Goal: Transaction & Acquisition: Book appointment/travel/reservation

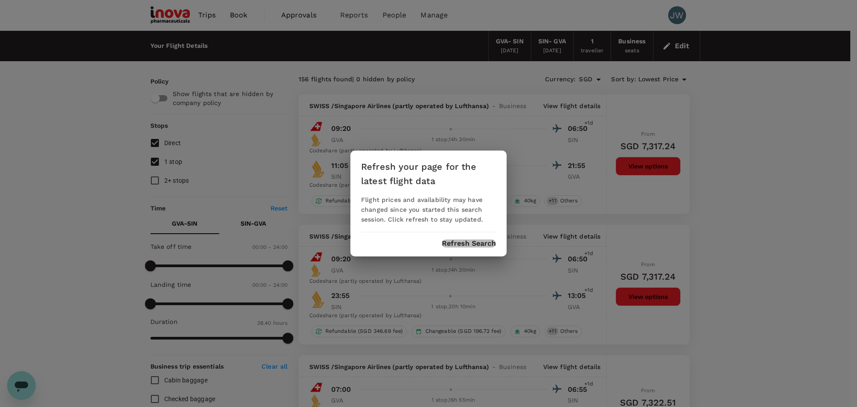
click at [465, 246] on button "Refresh Search" at bounding box center [469, 243] width 54 height 8
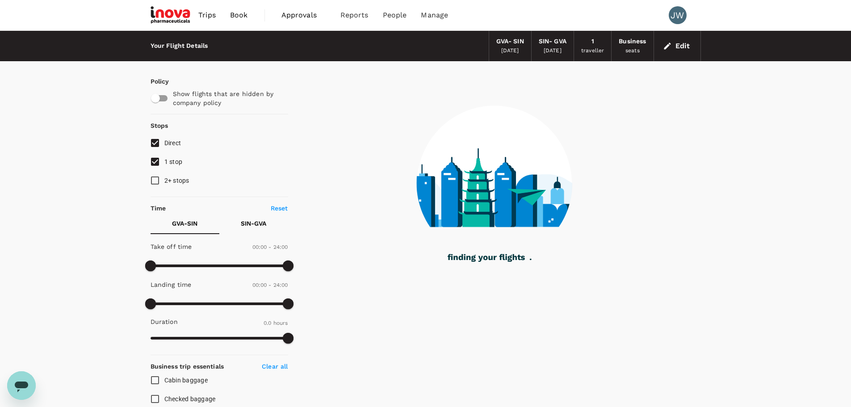
click at [244, 17] on span "Book" at bounding box center [239, 15] width 18 height 11
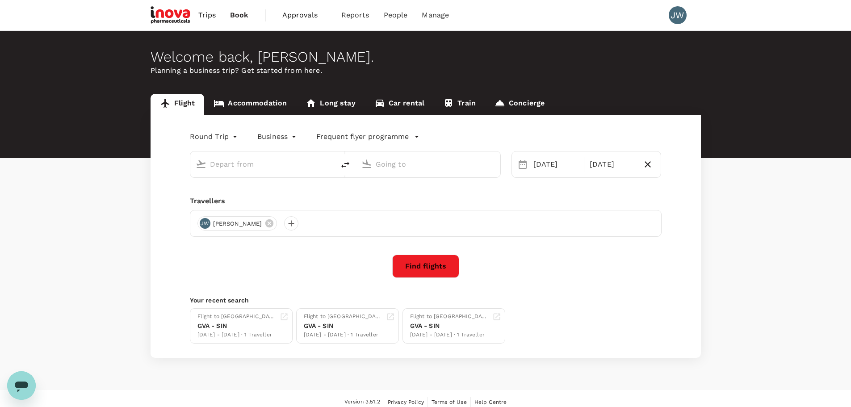
type input "Geneva Intl (GVA)"
type input "Singapore Changi (SIN)"
type input "Geneva Intl (GVA)"
type input "Singapore Changi (SIN)"
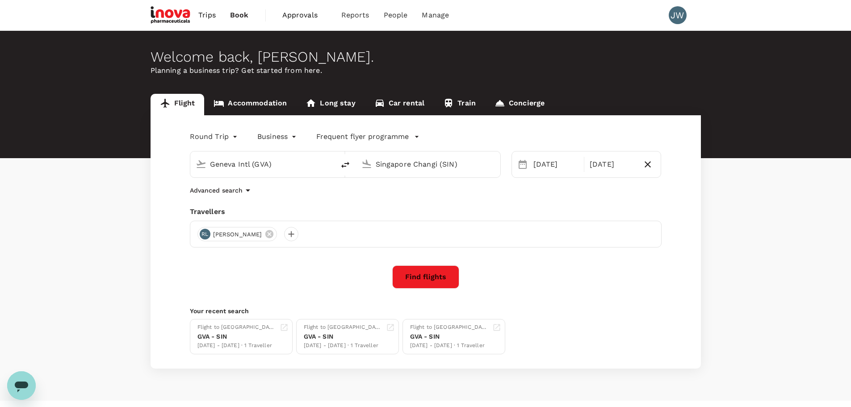
click at [348, 165] on icon "delete" at bounding box center [345, 164] width 11 height 11
type input "Singapore Changi (SIN)"
click at [388, 160] on input "Geneva Intl (GVA)" at bounding box center [428, 164] width 106 height 14
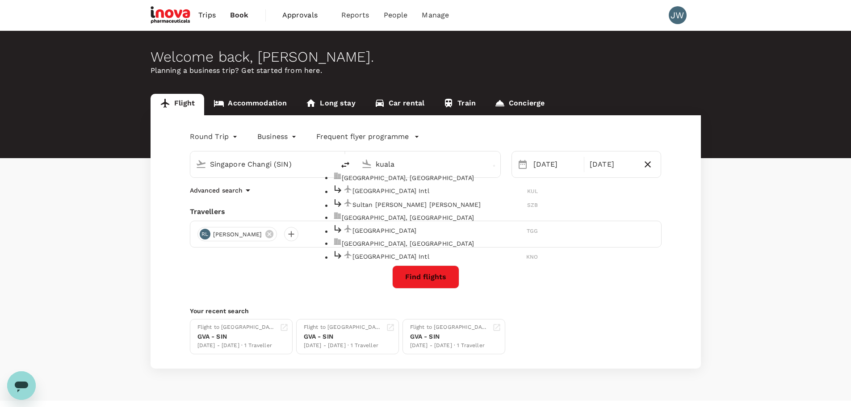
click at [405, 195] on p "Kuala Lumpur Intl" at bounding box center [439, 190] width 175 height 9
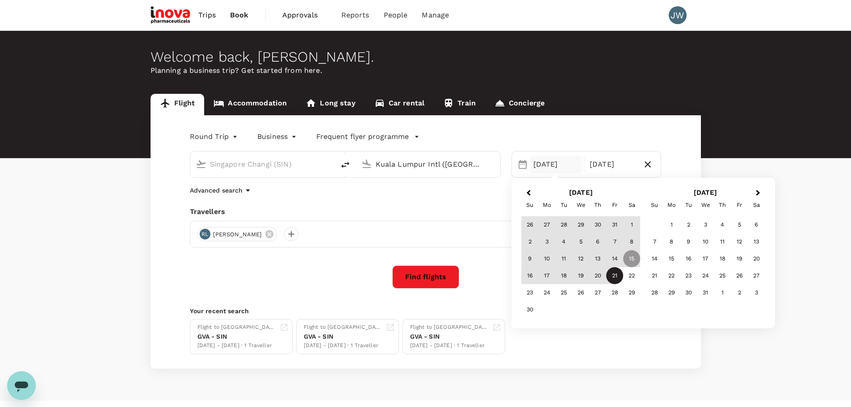
type input "Kuala Lumpur Intl (KUL)"
click at [548, 164] on div "15 Nov" at bounding box center [556, 164] width 52 height 18
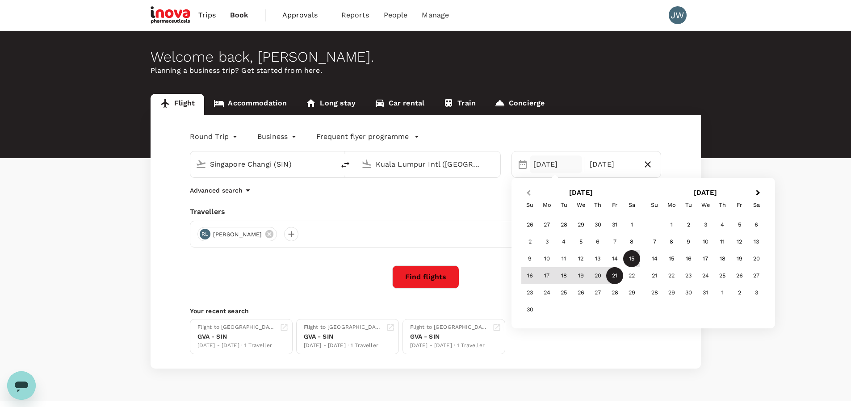
click at [528, 194] on span "Previous Month" at bounding box center [528, 193] width 0 height 10
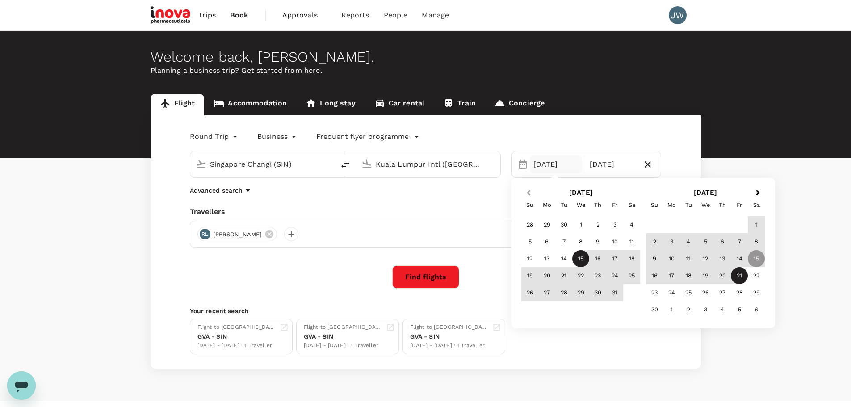
click at [528, 194] on span "Previous Month" at bounding box center [528, 193] width 0 height 10
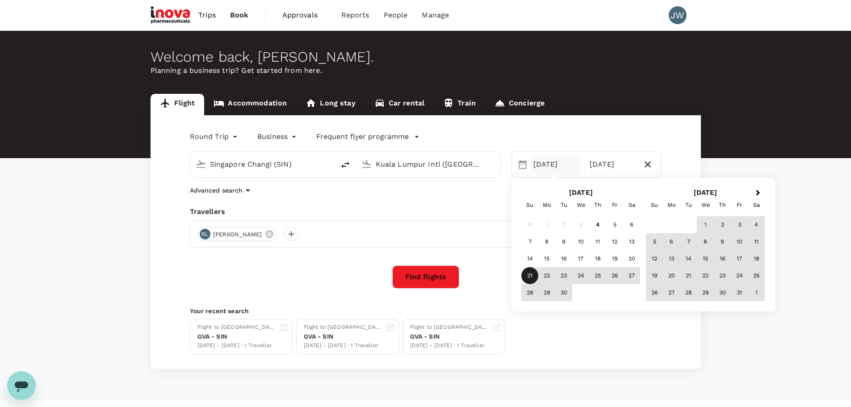
click at [531, 272] on div "21" at bounding box center [529, 275] width 17 height 17
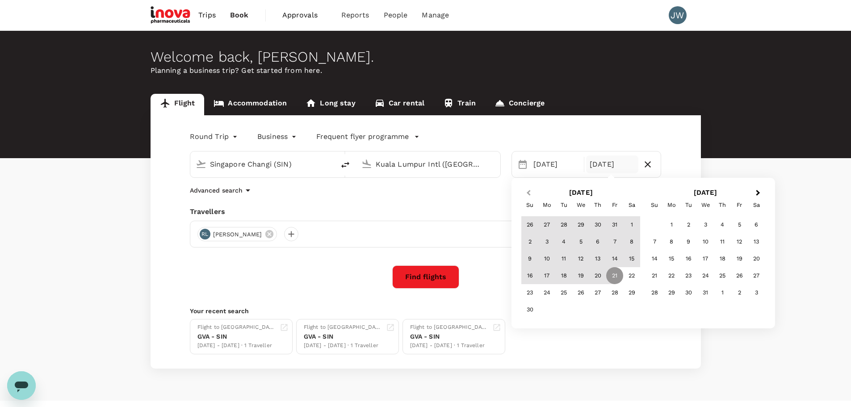
click at [529, 197] on button "Previous Month" at bounding box center [527, 193] width 14 height 14
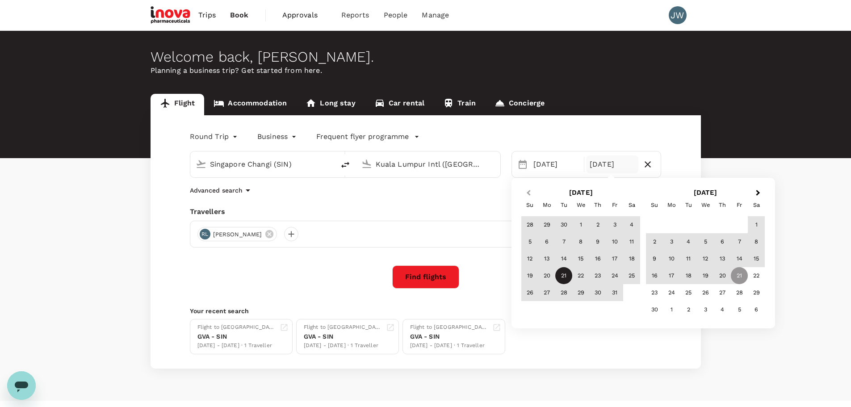
click at [529, 197] on button "Previous Month" at bounding box center [527, 193] width 14 height 14
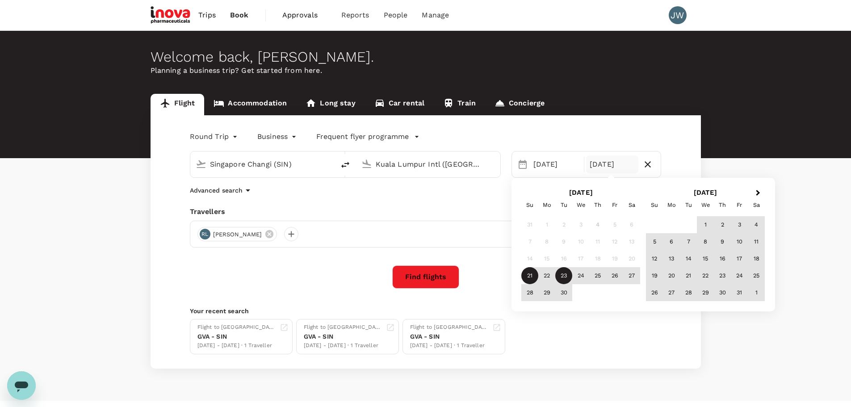
click at [562, 275] on div "23" at bounding box center [563, 275] width 17 height 17
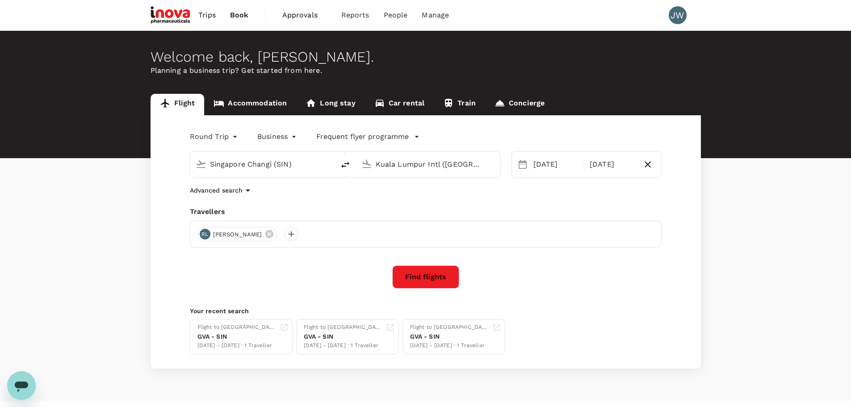
click at [327, 194] on div "Advanced search" at bounding box center [425, 190] width 471 height 11
click at [270, 234] on icon at bounding box center [269, 234] width 8 height 8
click at [200, 233] on div at bounding box center [204, 234] width 14 height 14
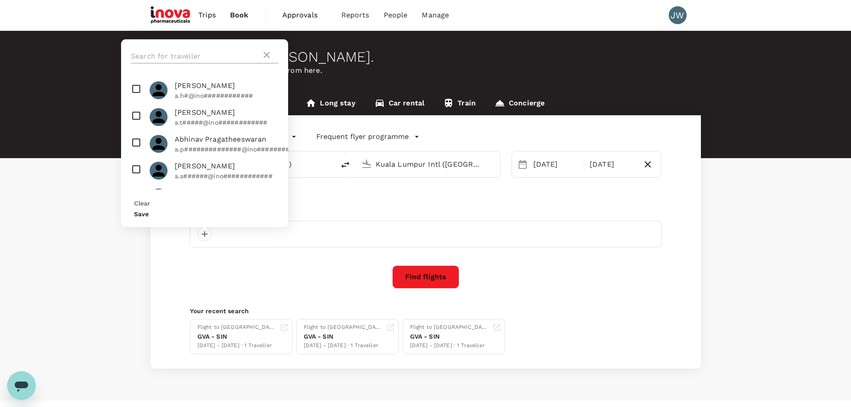
click at [176, 62] on input "text" at bounding box center [196, 56] width 130 height 14
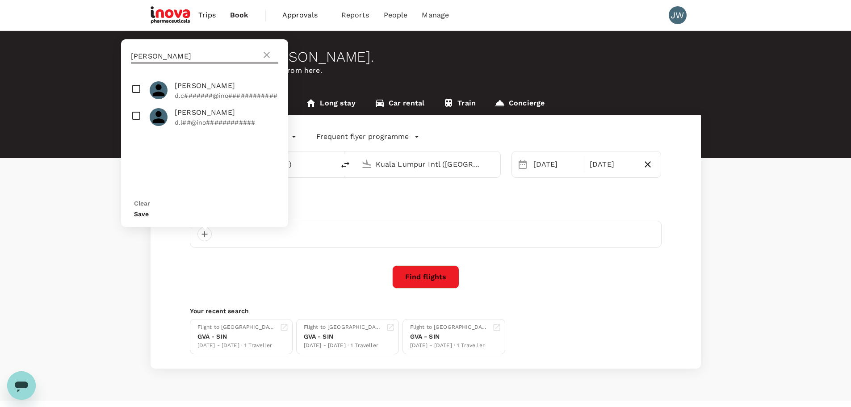
type input "david"
click at [132, 130] on input "checkbox" at bounding box center [204, 117] width 167 height 27
checkbox input "true"
click at [149, 216] on button "Save" at bounding box center [141, 213] width 15 height 7
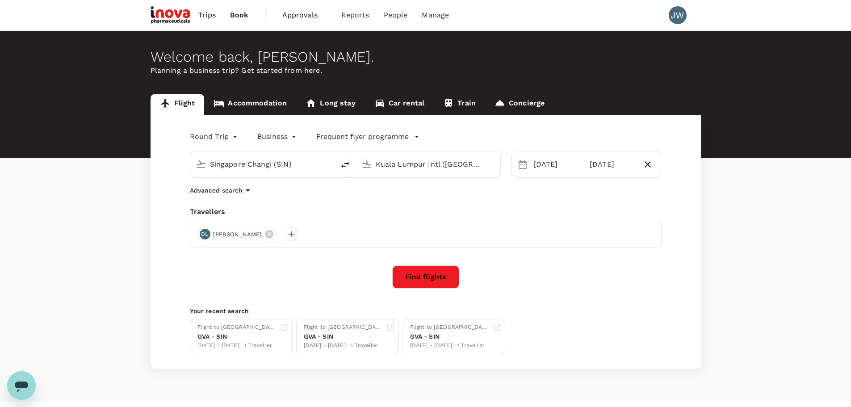
click at [297, 279] on div "Find flights" at bounding box center [425, 276] width 471 height 23
click at [420, 278] on button "Find flights" at bounding box center [425, 276] width 67 height 23
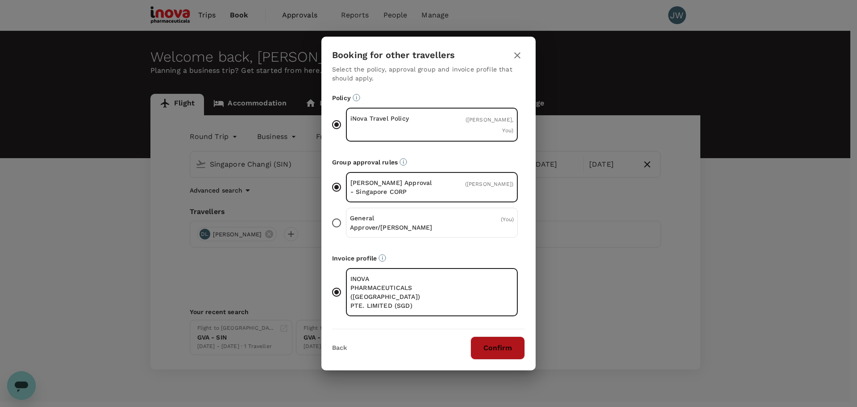
click at [497, 339] on button "Confirm" at bounding box center [498, 347] width 54 height 23
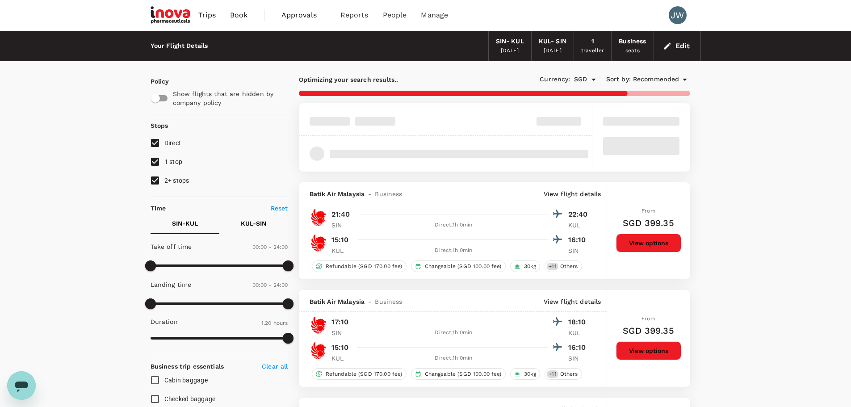
click at [158, 179] on input "2+ stops" at bounding box center [155, 180] width 19 height 19
checkbox input "false"
click at [158, 166] on input "1 stop" at bounding box center [155, 161] width 19 height 19
checkbox input "false"
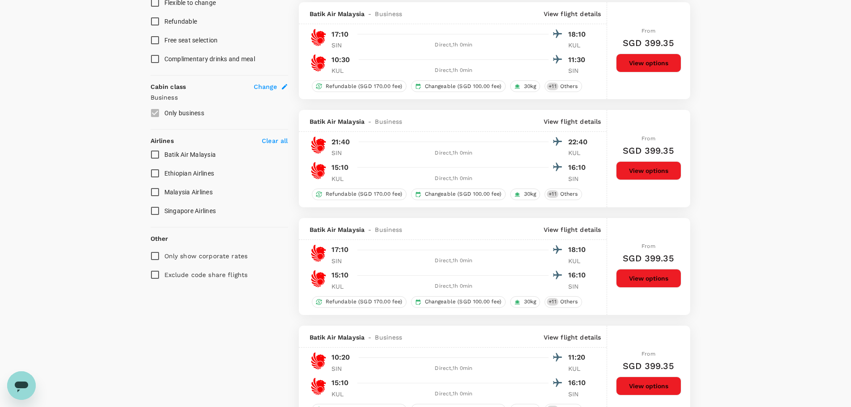
scroll to position [402, 0]
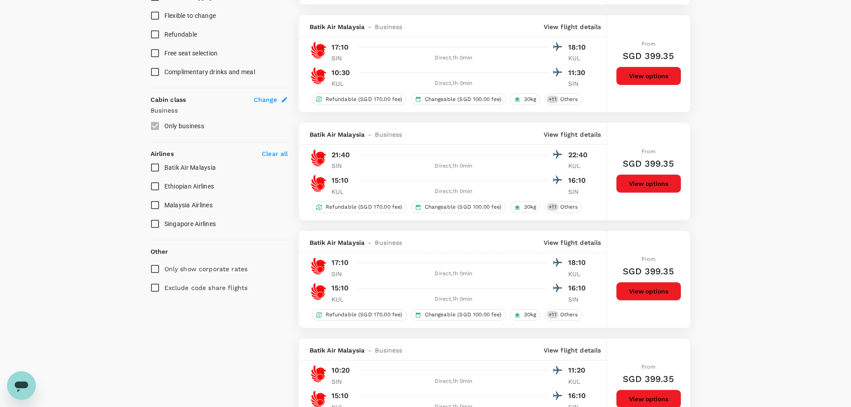
click at [153, 227] on input "Singapore Airlines" at bounding box center [155, 223] width 19 height 19
checkbox input "true"
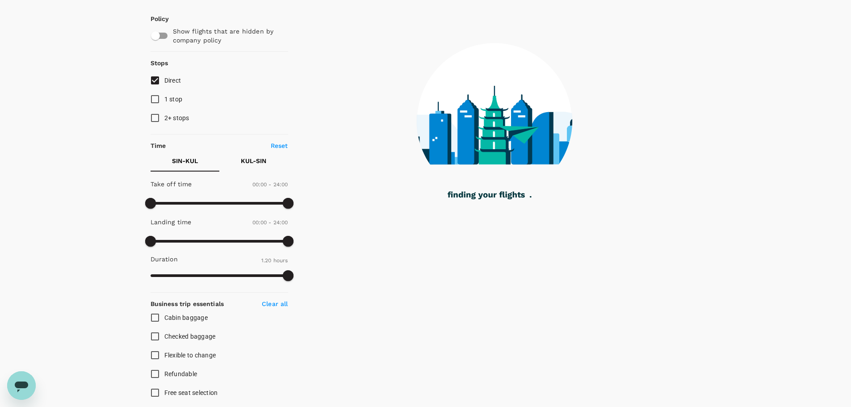
scroll to position [0, 0]
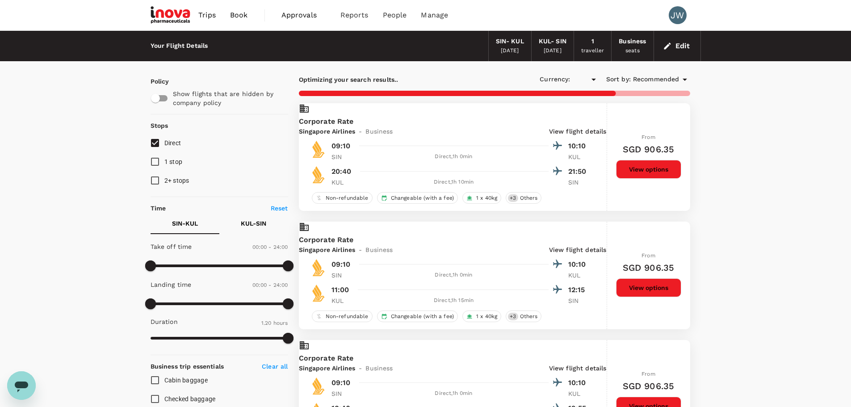
type input "SGD"
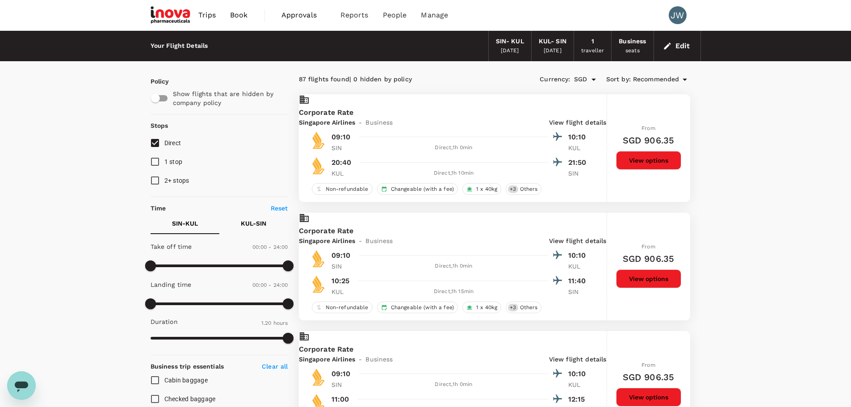
click at [646, 76] on span "Recommended" at bounding box center [656, 80] width 46 height 10
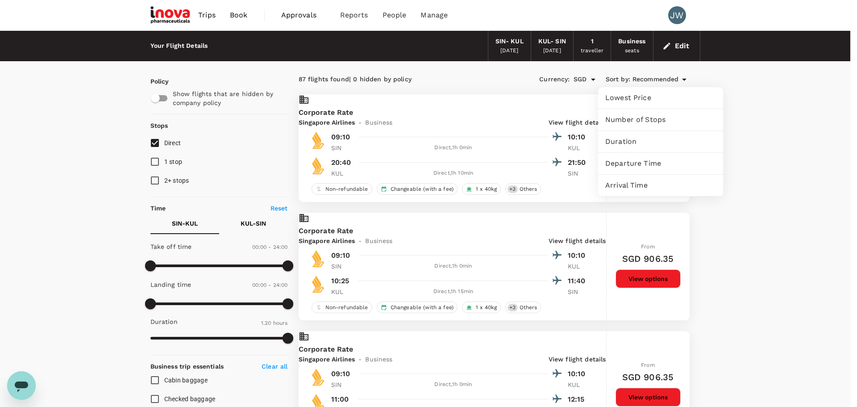
click at [631, 97] on span "Lowest Price" at bounding box center [660, 97] width 111 height 11
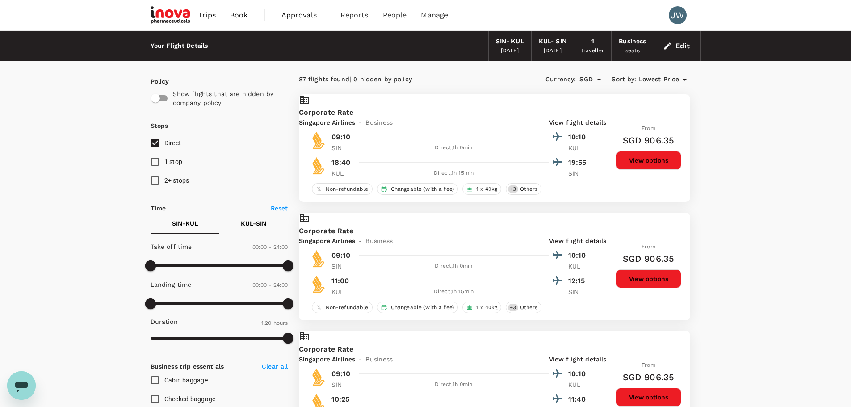
scroll to position [402, 0]
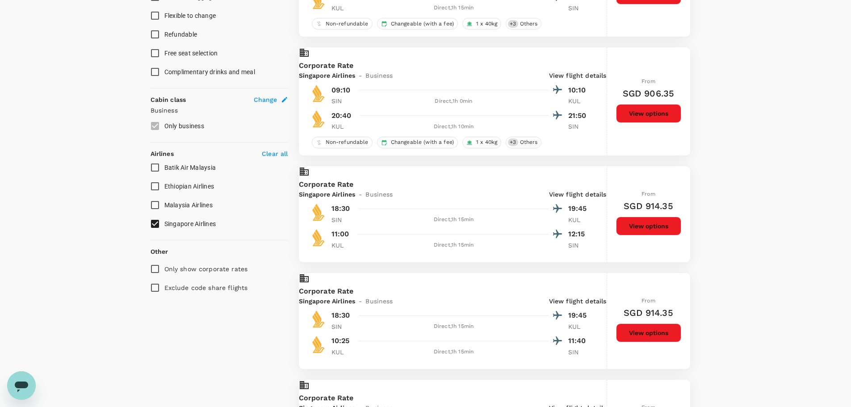
click at [272, 152] on p "Clear all" at bounding box center [275, 153] width 26 height 9
checkbox input "false"
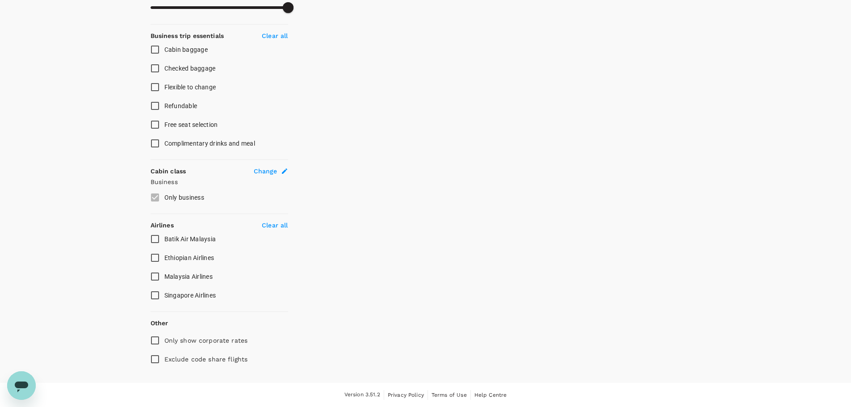
click at [277, 226] on p "Clear all" at bounding box center [275, 225] width 26 height 9
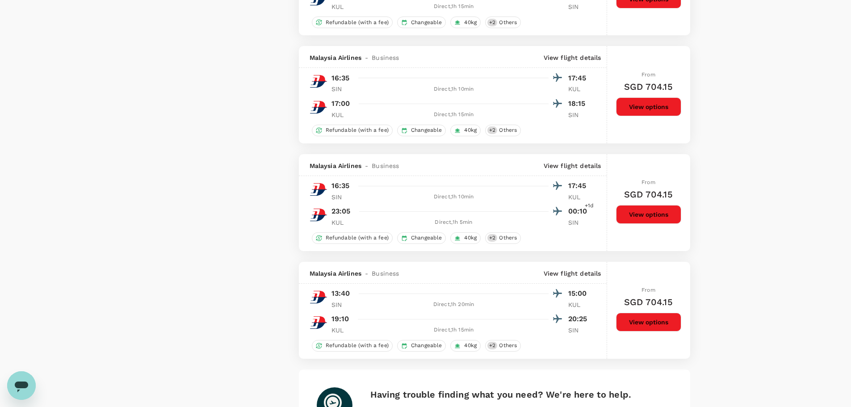
scroll to position [2012, 0]
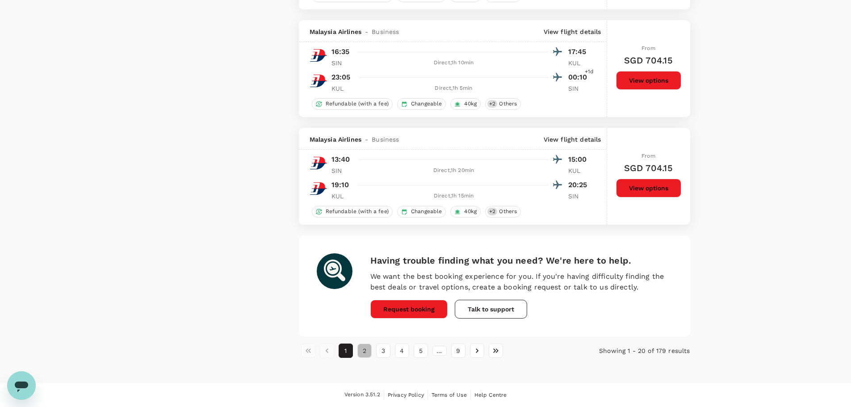
click at [364, 350] on button "2" at bounding box center [364, 350] width 14 height 14
click at [384, 351] on button "3" at bounding box center [383, 350] width 14 height 14
click at [401, 351] on button "4" at bounding box center [402, 350] width 14 height 14
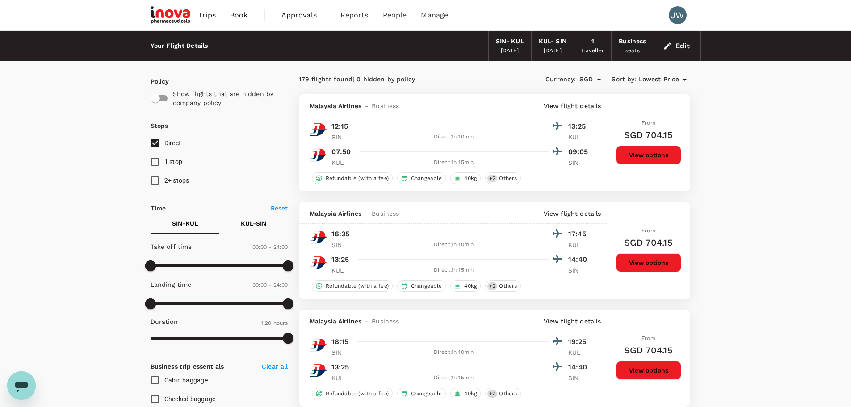
scroll to position [134, 0]
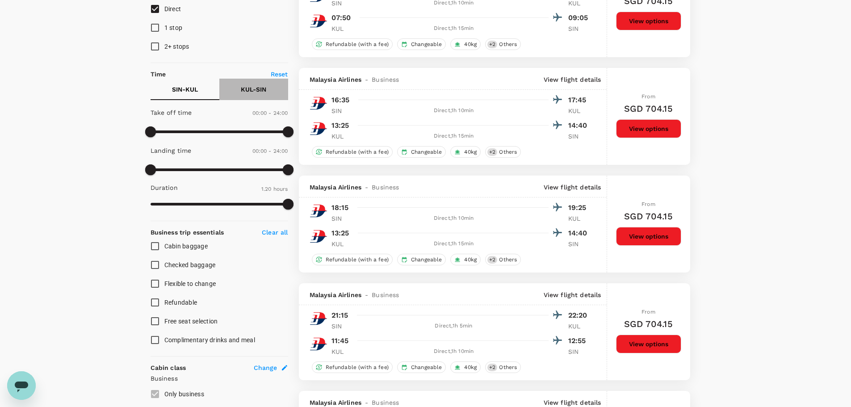
click at [257, 90] on p "KUL - SIN" at bounding box center [253, 89] width 25 height 9
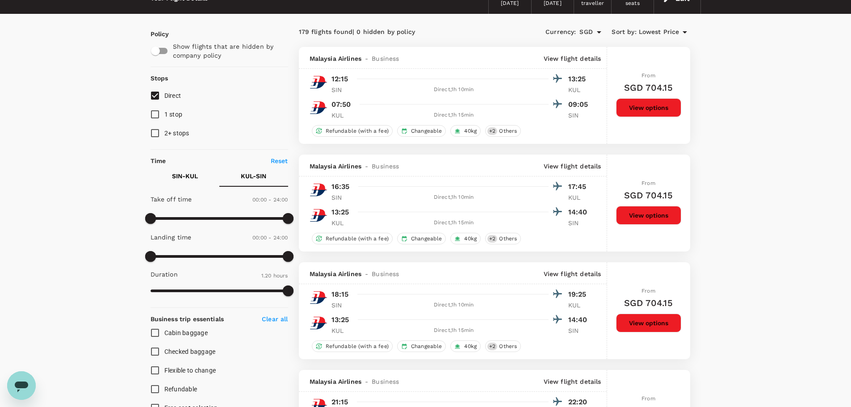
scroll to position [0, 0]
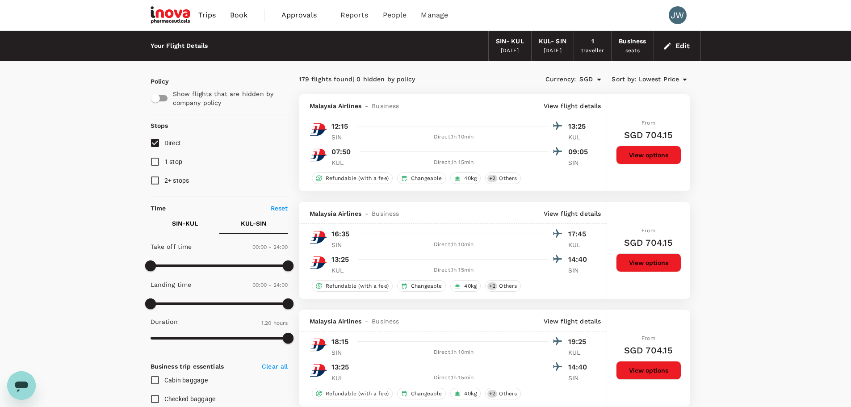
click at [690, 44] on button "Edit" at bounding box center [677, 46] width 32 height 14
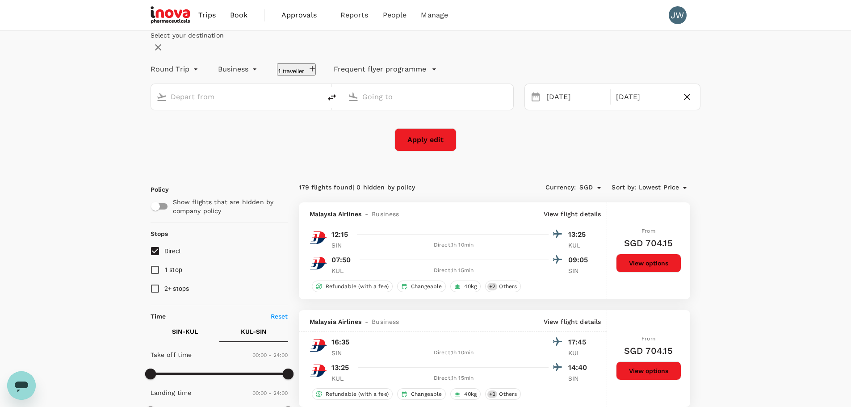
type input "Singapore Changi (SIN)"
type input "Kuala Lumpur Intl (KUL)"
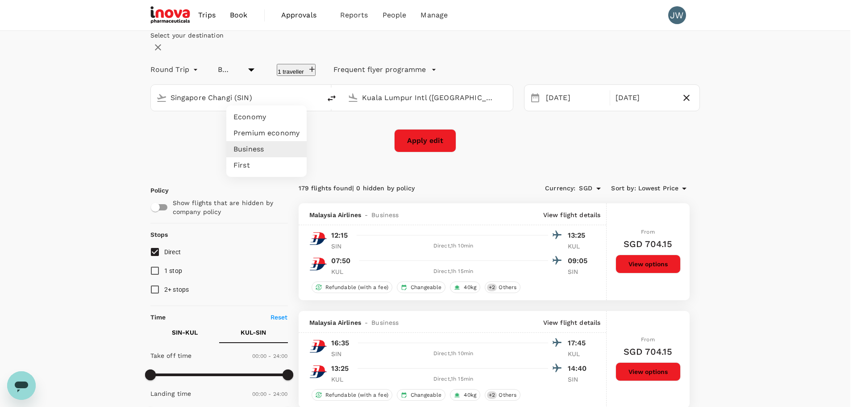
click at [264, 119] on li "Economy" at bounding box center [266, 117] width 80 height 16
type input "economy"
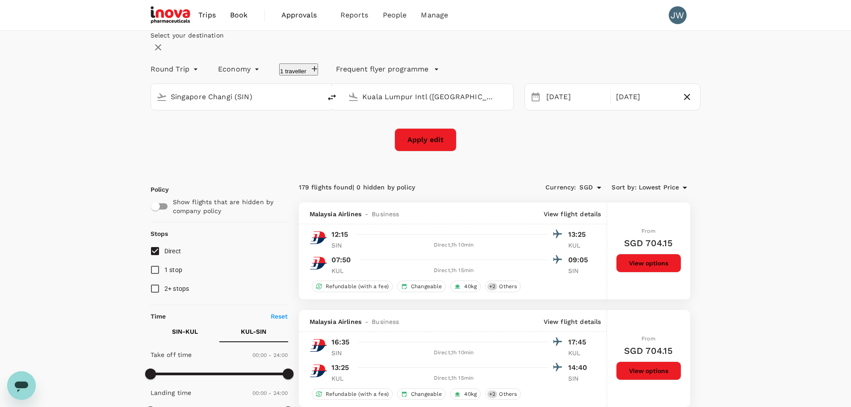
click at [423, 151] on button "Apply edit" at bounding box center [425, 139] width 62 height 23
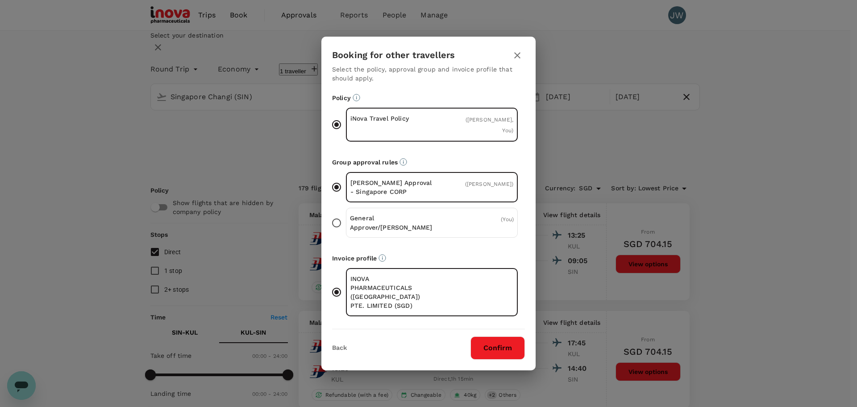
click at [497, 344] on button "Confirm" at bounding box center [498, 347] width 54 height 23
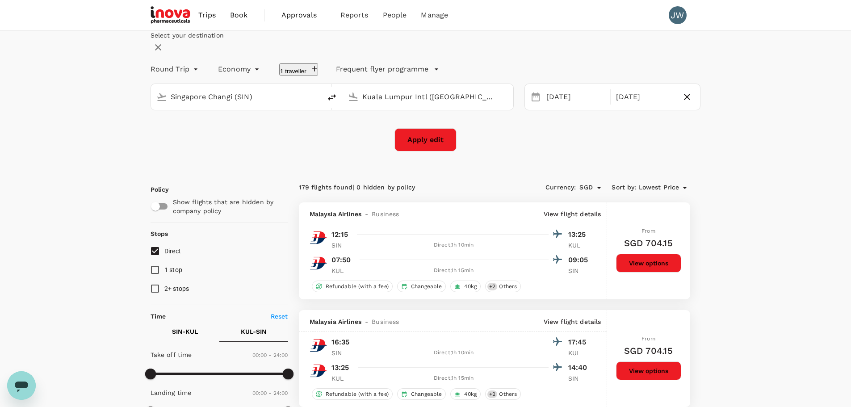
checkbox input "false"
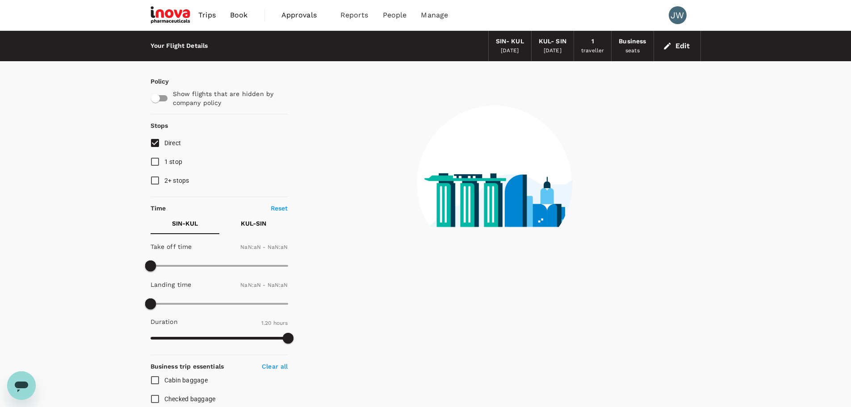
type input "1440"
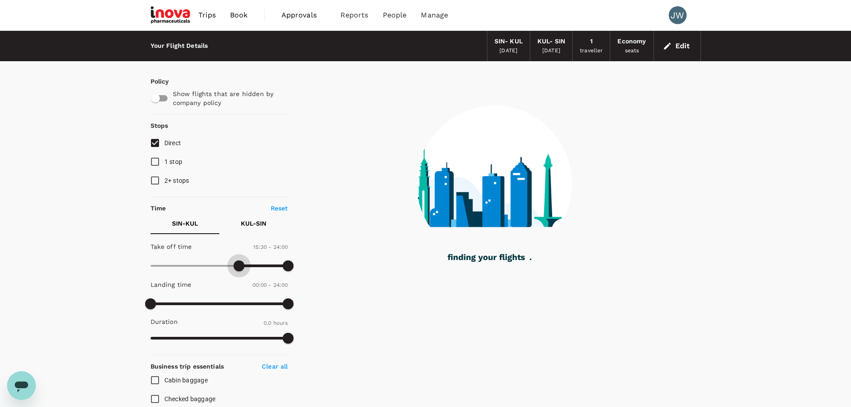
type input "870"
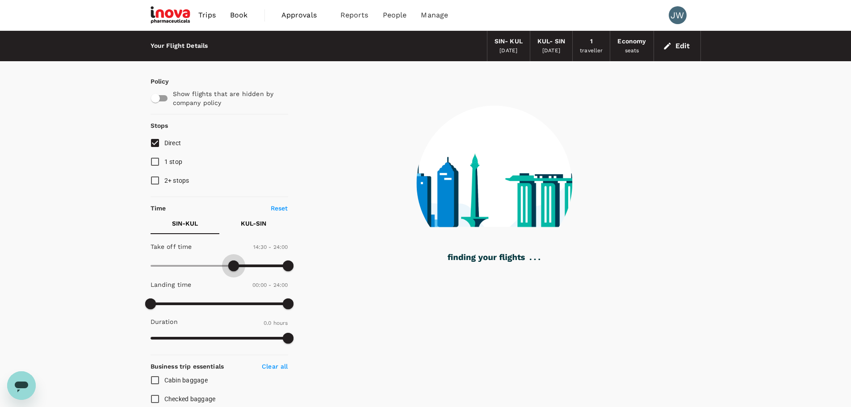
drag, startPoint x: 153, startPoint y: 262, endPoint x: 234, endPoint y: 262, distance: 81.3
click at [234, 262] on span at bounding box center [233, 265] width 11 height 11
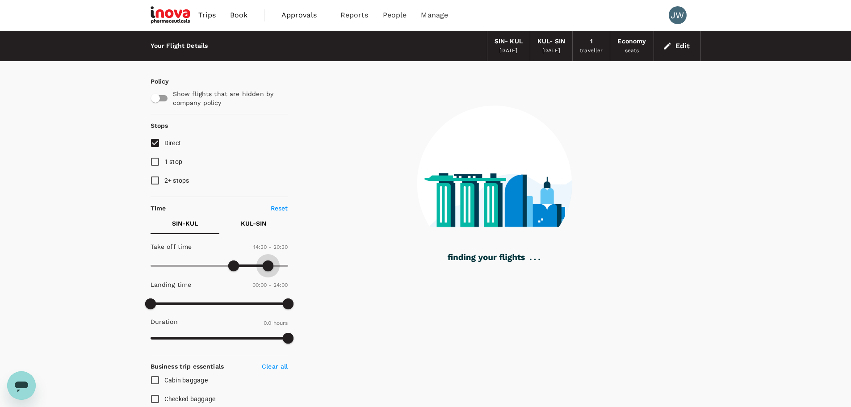
type input "1170"
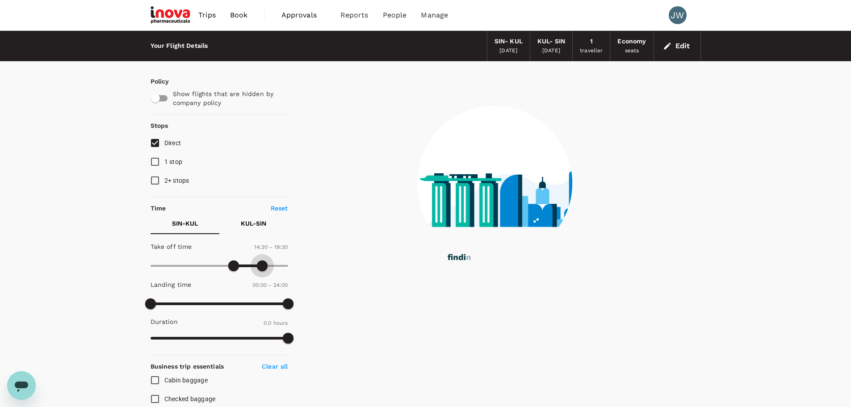
drag, startPoint x: 289, startPoint y: 265, endPoint x: 263, endPoint y: 268, distance: 26.5
click at [263, 268] on span at bounding box center [262, 265] width 11 height 11
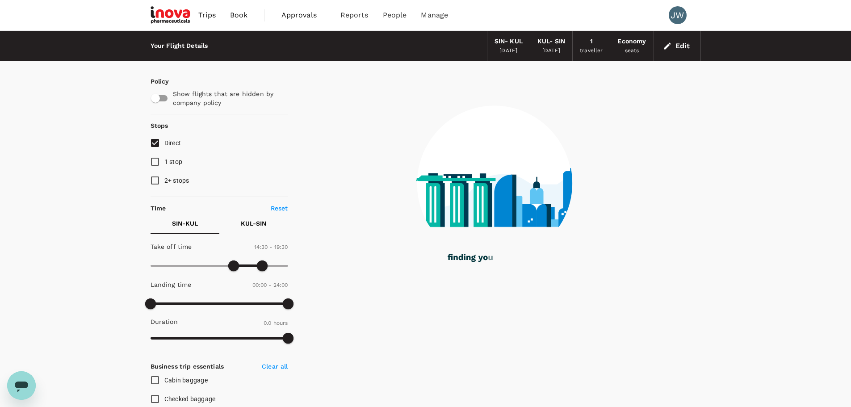
type input "60"
type input "95"
checkbox input "true"
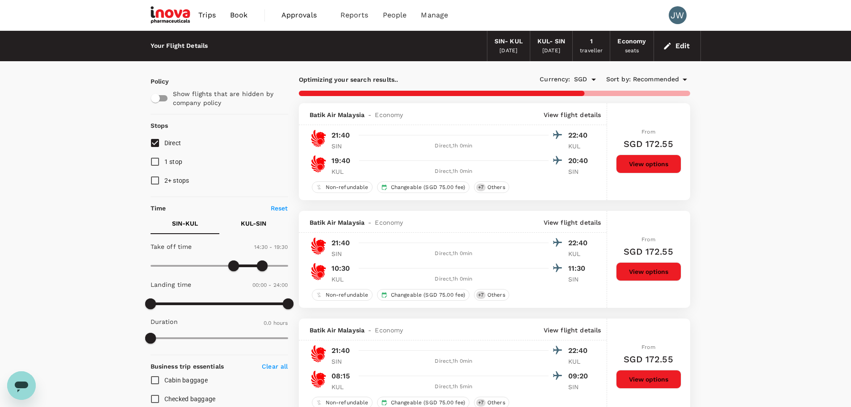
click at [258, 215] on button "KUL - SIN" at bounding box center [253, 223] width 69 height 21
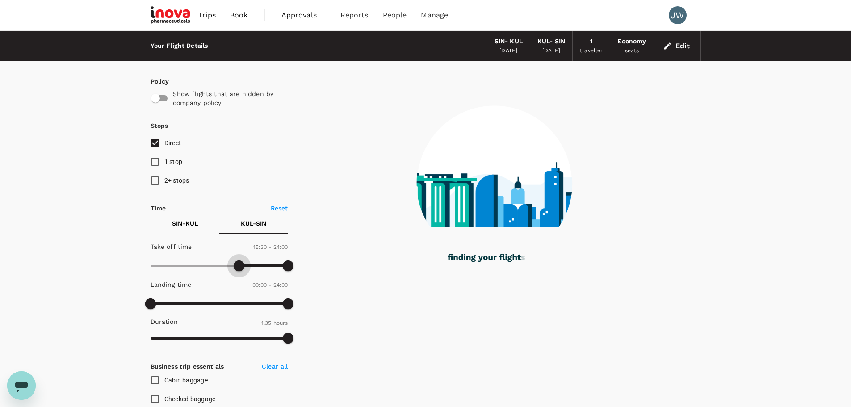
type input "930"
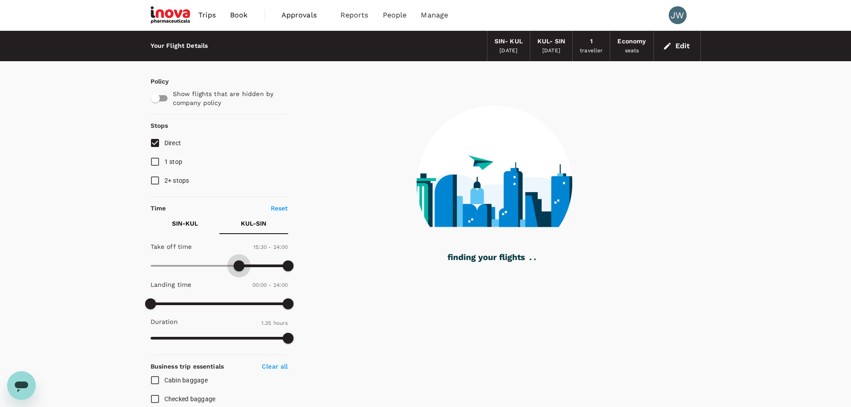
drag, startPoint x: 148, startPoint y: 264, endPoint x: 239, endPoint y: 265, distance: 91.1
click at [239, 265] on span at bounding box center [239, 265] width 11 height 11
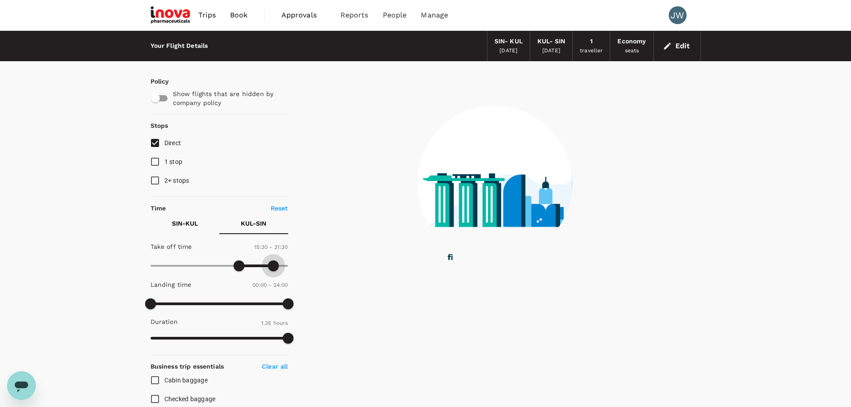
type input "1230"
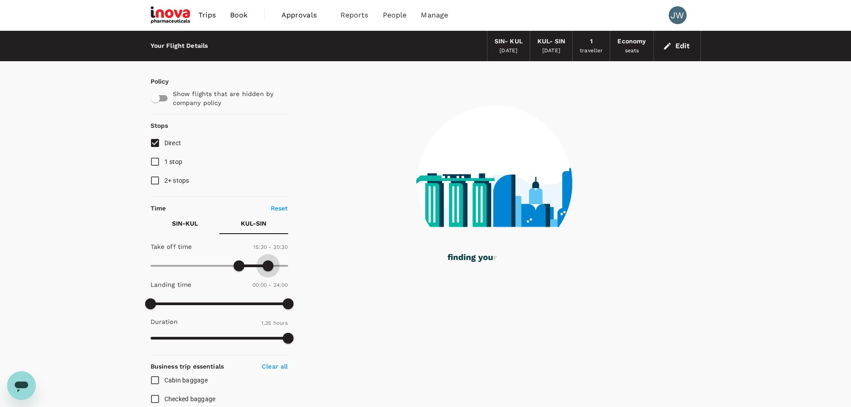
drag, startPoint x: 290, startPoint y: 266, endPoint x: 267, endPoint y: 271, distance: 23.8
click at [267, 271] on span at bounding box center [268, 265] width 11 height 11
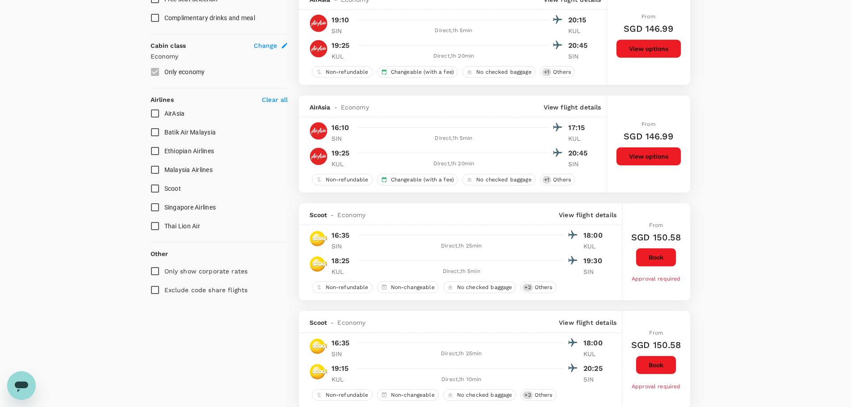
scroll to position [536, 0]
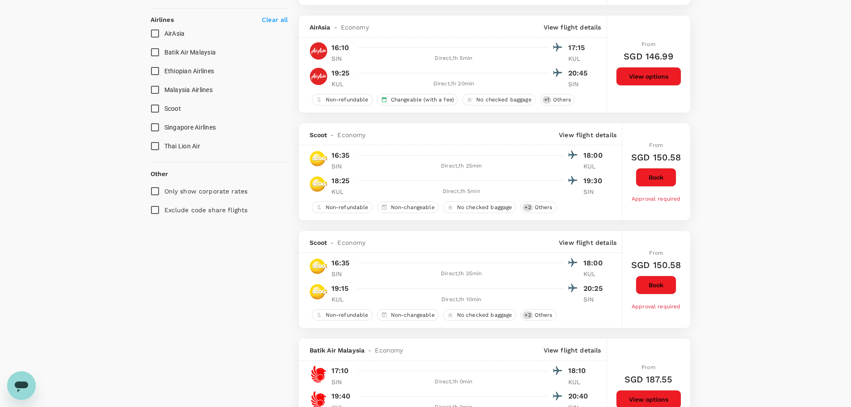
click at [154, 109] on input "Scoot" at bounding box center [155, 108] width 19 height 19
checkbox input "true"
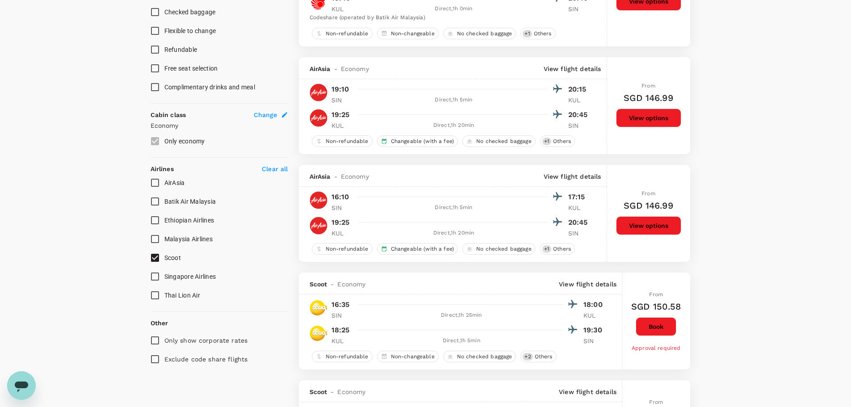
click at [156, 125] on p "Economy" at bounding box center [219, 125] width 138 height 9
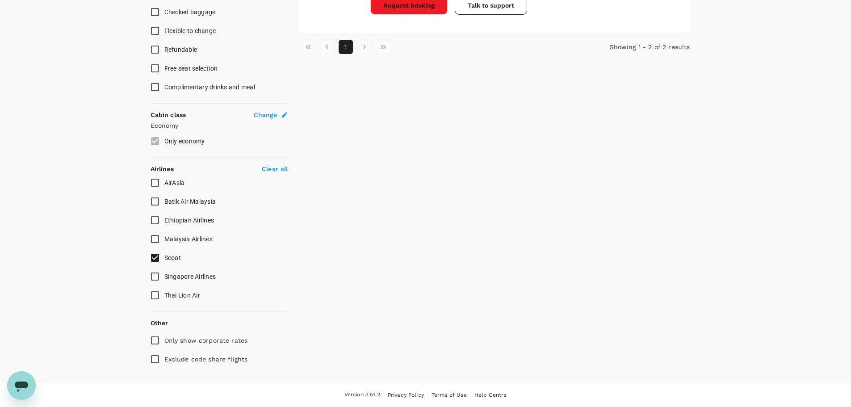
click at [153, 276] on input "Singapore Airlines" at bounding box center [155, 276] width 19 height 19
checkbox input "true"
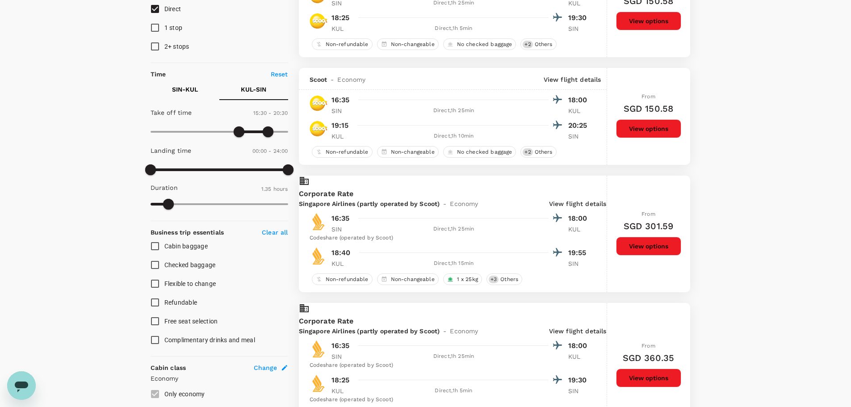
scroll to position [402, 0]
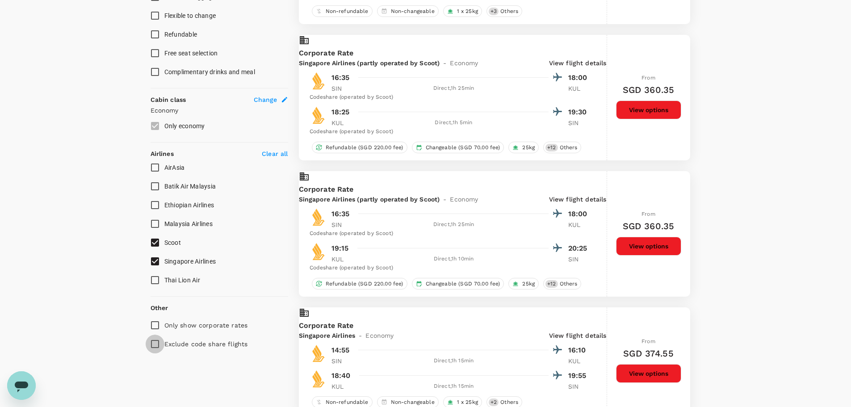
click at [154, 345] on input "Exclude code share flights" at bounding box center [155, 343] width 19 height 19
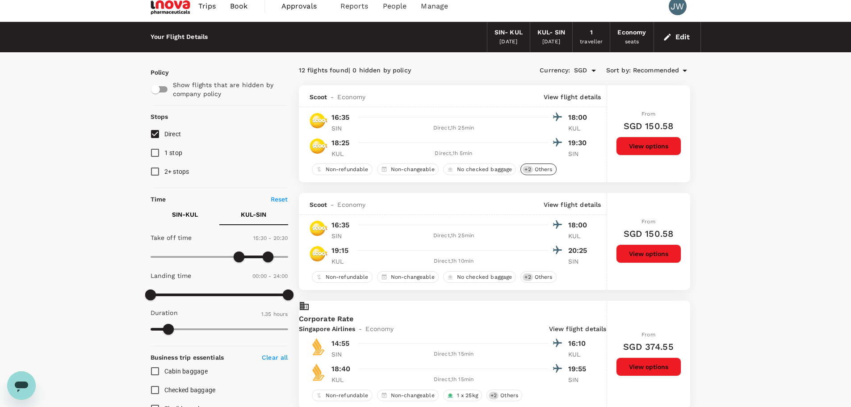
scroll to position [0, 0]
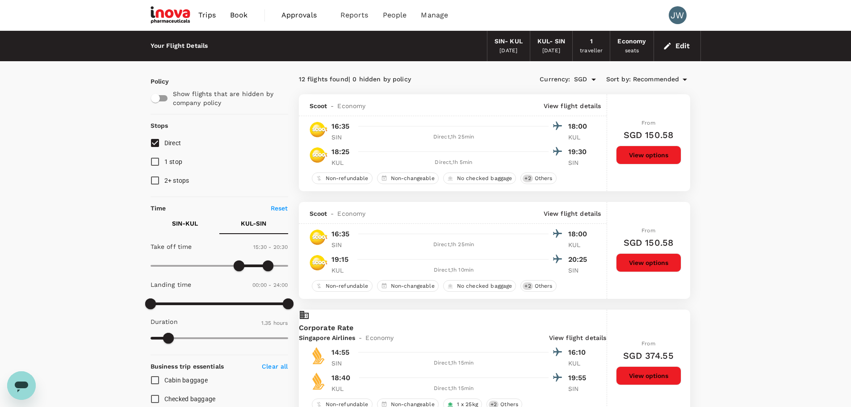
click at [646, 79] on span "Recommended" at bounding box center [656, 80] width 46 height 10
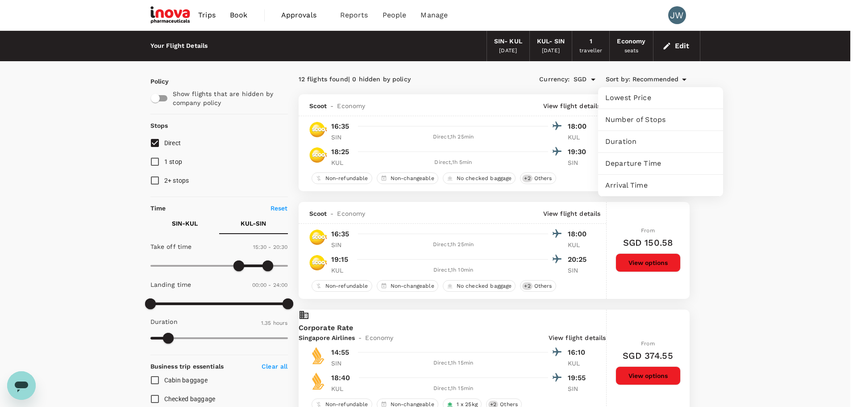
click at [614, 97] on span "Lowest Price" at bounding box center [660, 97] width 111 height 11
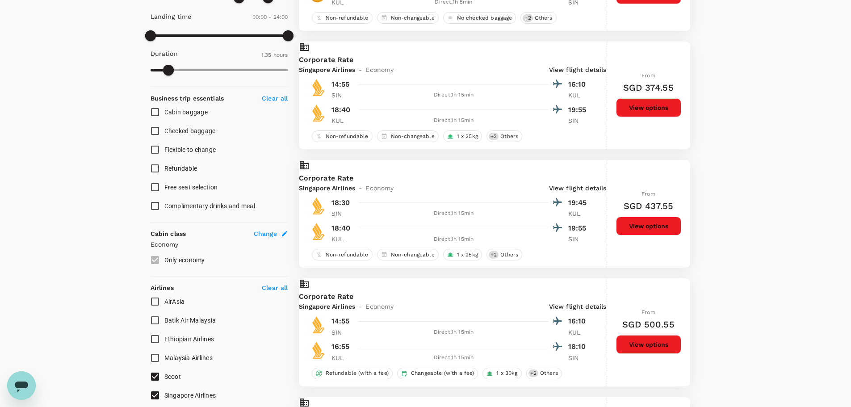
scroll to position [402, 0]
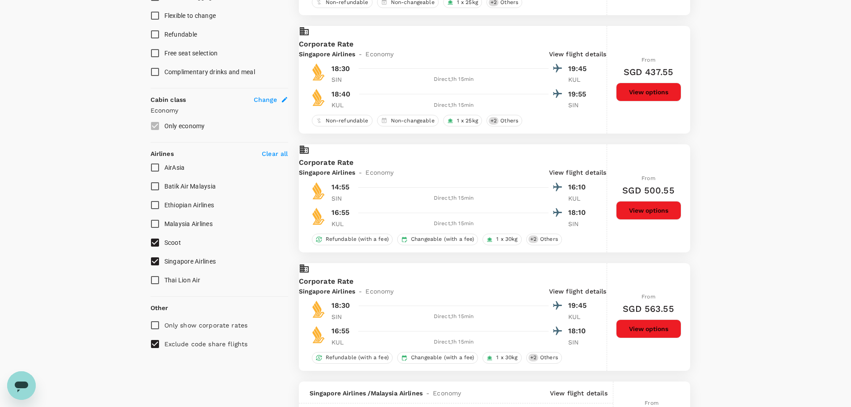
click at [154, 346] on input "Exclude code share flights" at bounding box center [155, 343] width 19 height 19
checkbox input "false"
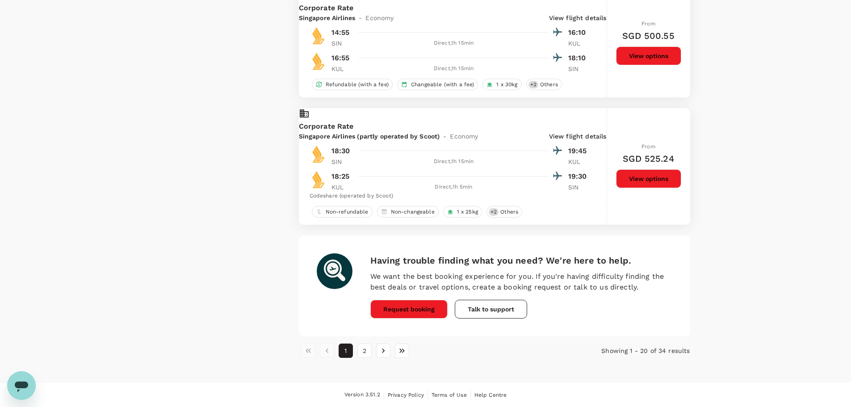
scroll to position [2306, 0]
drag, startPoint x: 366, startPoint y: 352, endPoint x: 399, endPoint y: 340, distance: 35.4
click at [366, 352] on button "2" at bounding box center [364, 350] width 14 height 14
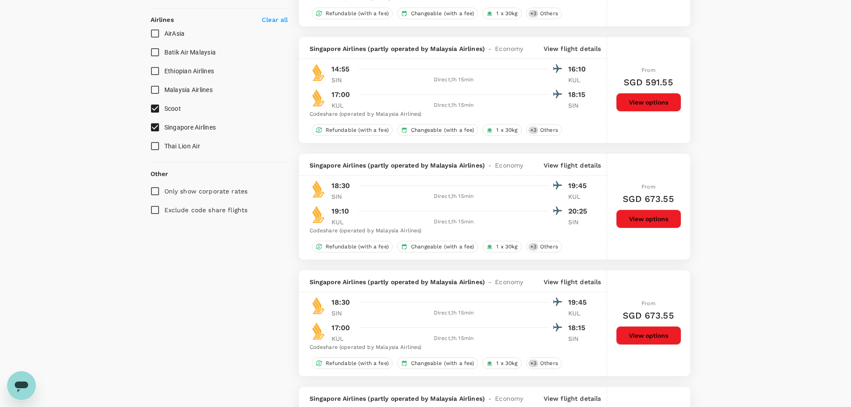
scroll to position [0, 0]
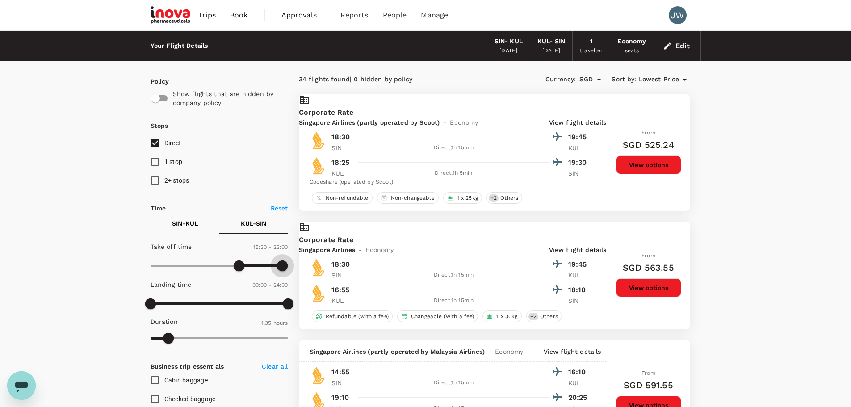
type input "1380"
drag, startPoint x: 272, startPoint y: 267, endPoint x: 283, endPoint y: 265, distance: 11.5
click at [283, 265] on span at bounding box center [282, 265] width 11 height 11
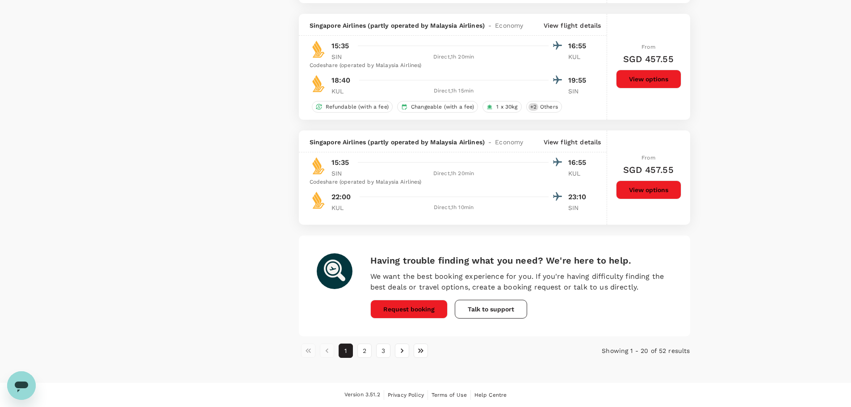
scroll to position [2277, 0]
click at [365, 358] on button "2" at bounding box center [364, 350] width 14 height 14
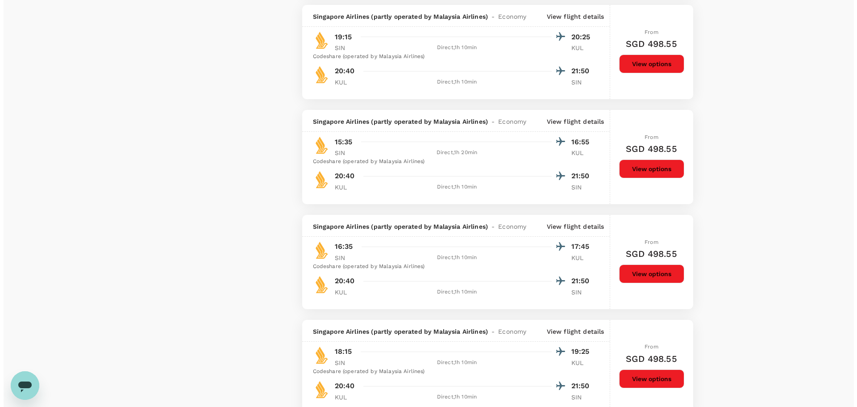
scroll to position [938, 0]
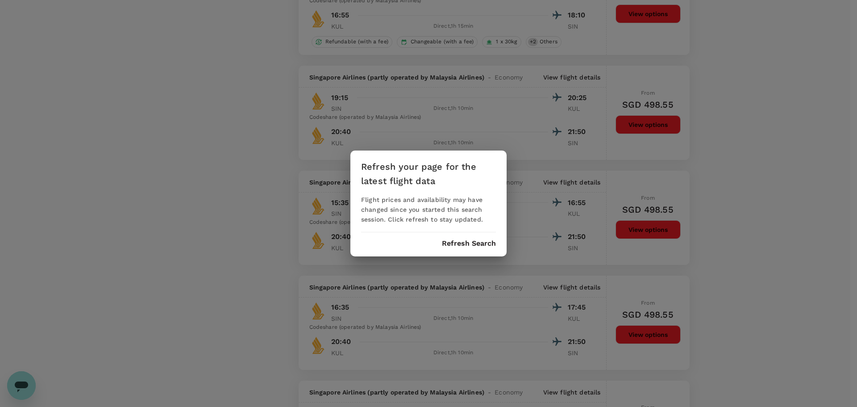
click at [457, 243] on button "Refresh Search" at bounding box center [469, 243] width 54 height 8
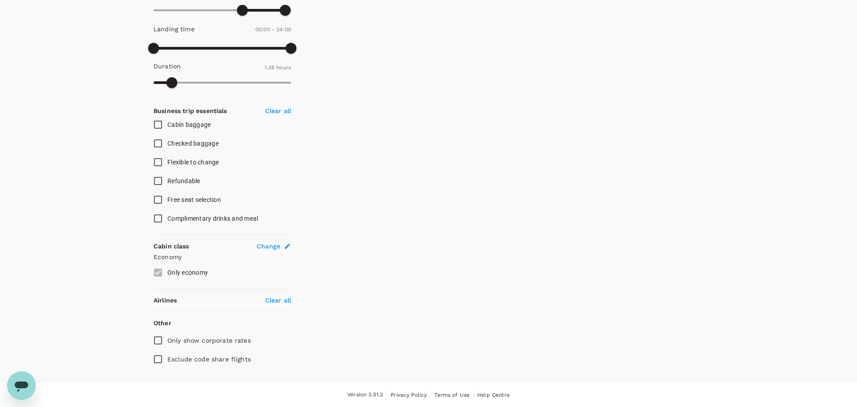
type input "95"
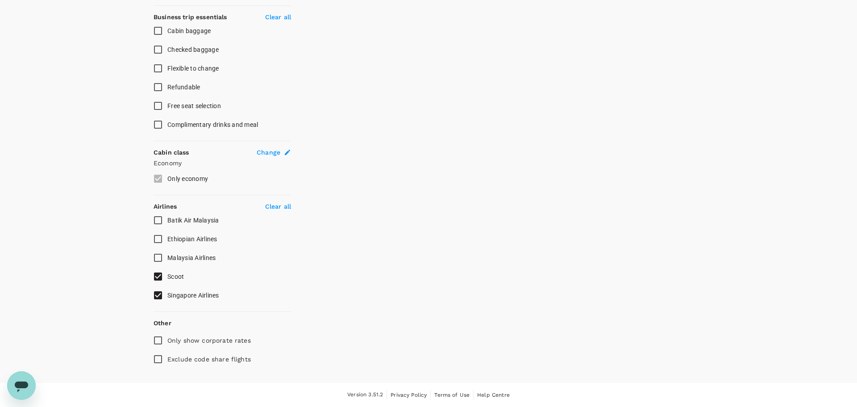
checkbox input "false"
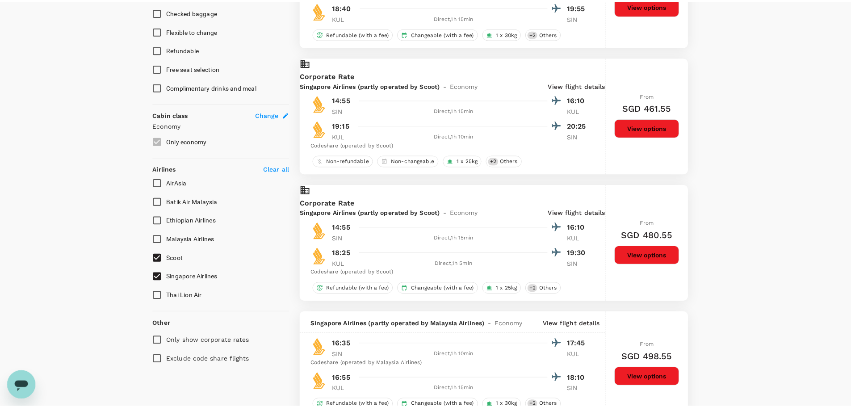
scroll to position [0, 0]
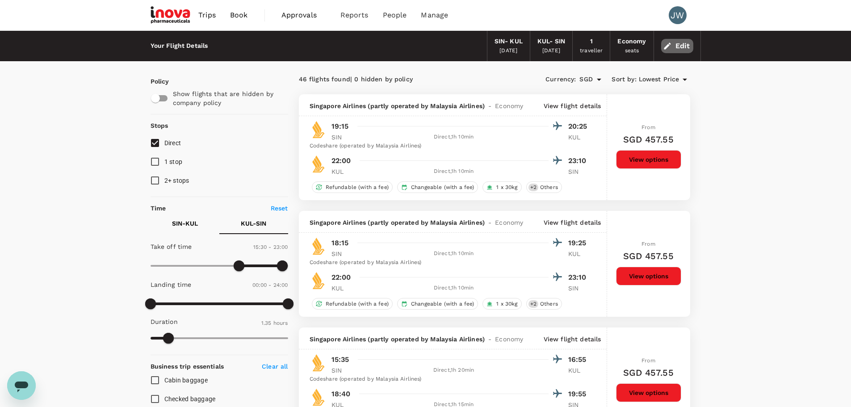
click at [676, 43] on button "Edit" at bounding box center [677, 46] width 32 height 14
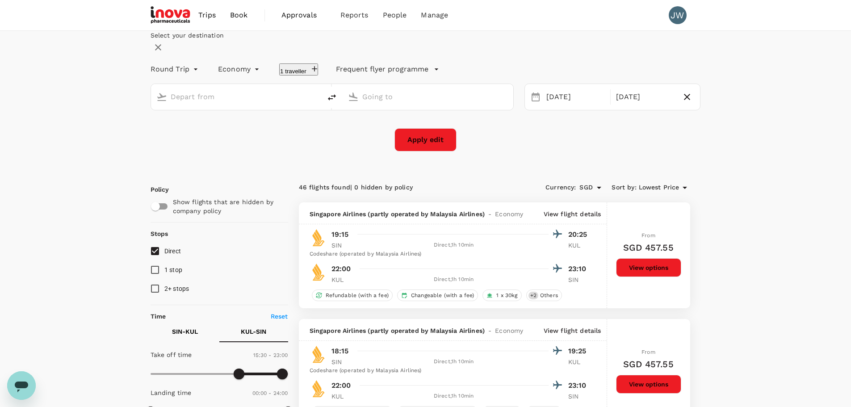
type input "Singapore Changi (SIN)"
type input "Kuala Lumpur Intl (KUL)"
drag, startPoint x: 296, startPoint y: 123, endPoint x: 91, endPoint y: 133, distance: 205.6
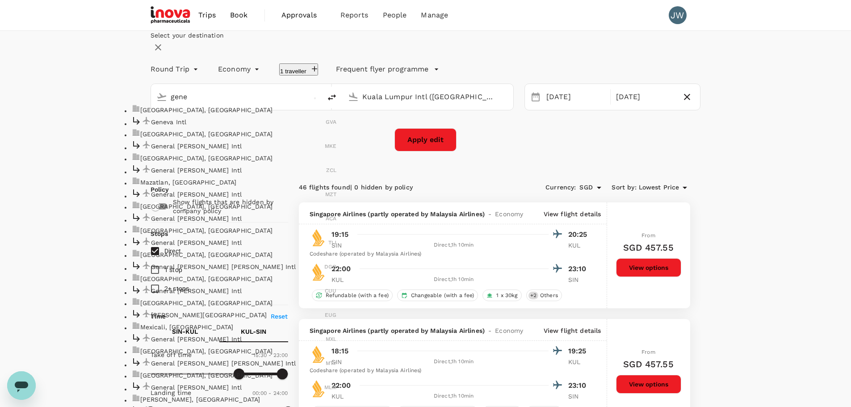
click at [206, 126] on p "Geneva Intl" at bounding box center [238, 121] width 175 height 9
type input "Geneva Intl (GVA)"
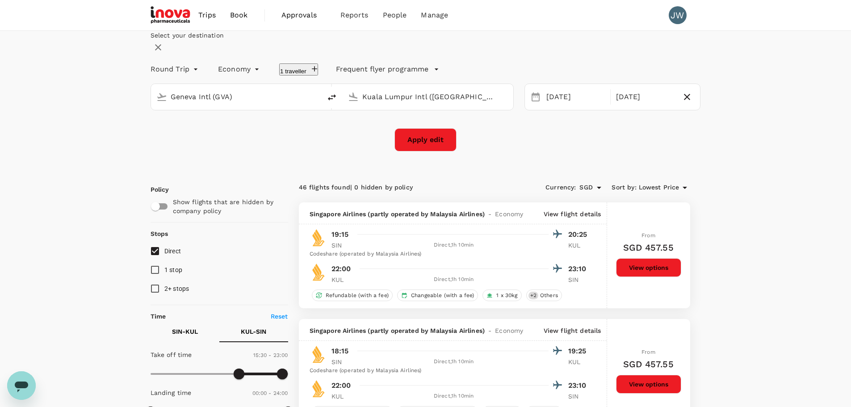
click at [475, 104] on input "Kuala Lumpur Intl (KUL)" at bounding box center [428, 97] width 132 height 14
click at [388, 126] on p "Singapore Changi" at bounding box center [430, 121] width 176 height 9
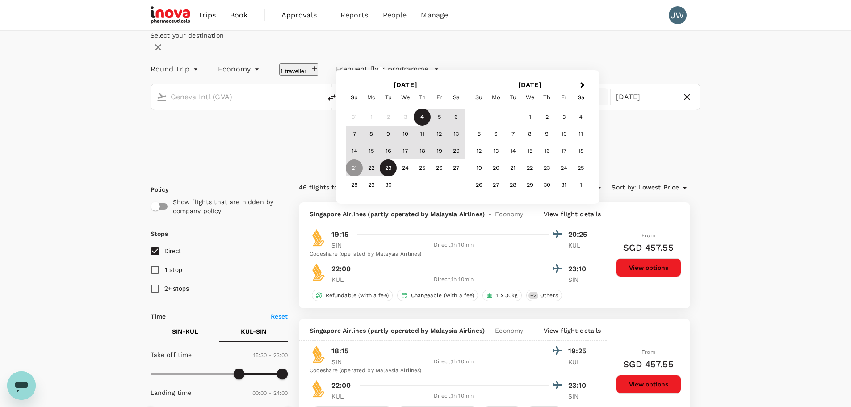
type input "Singapore Changi (SIN)"
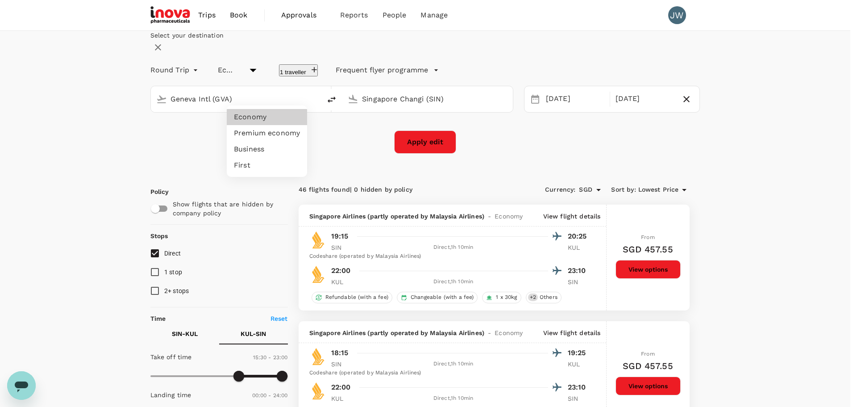
click at [260, 148] on li "Business" at bounding box center [267, 149] width 80 height 16
type input "business"
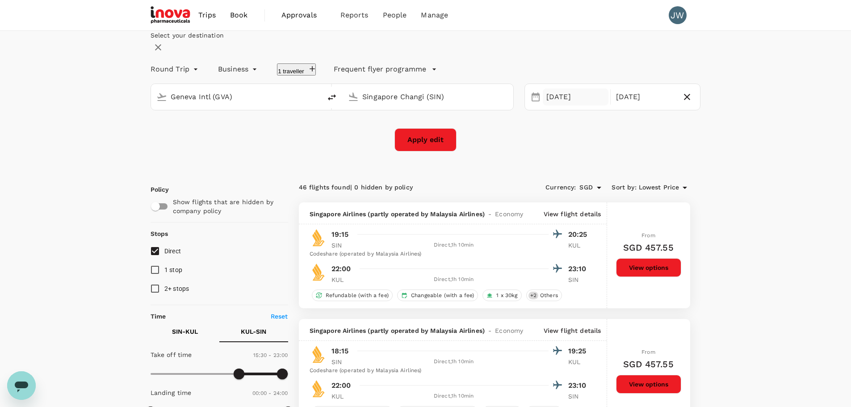
click at [547, 106] on div "21 Sep" at bounding box center [575, 96] width 66 height 17
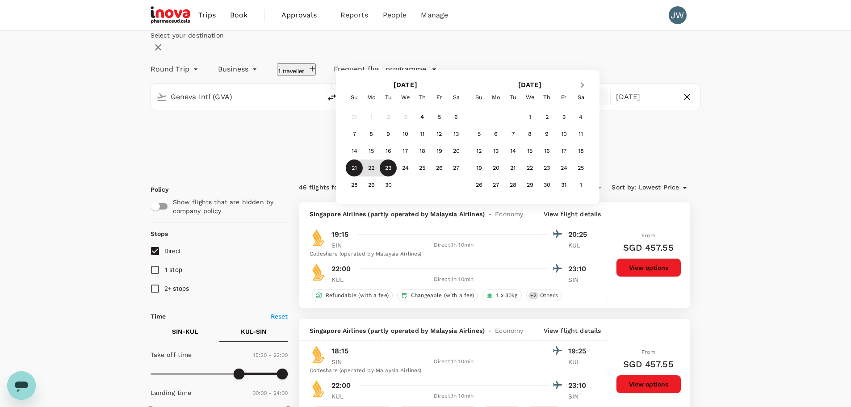
click at [590, 93] on button "Next Month" at bounding box center [583, 86] width 14 height 14
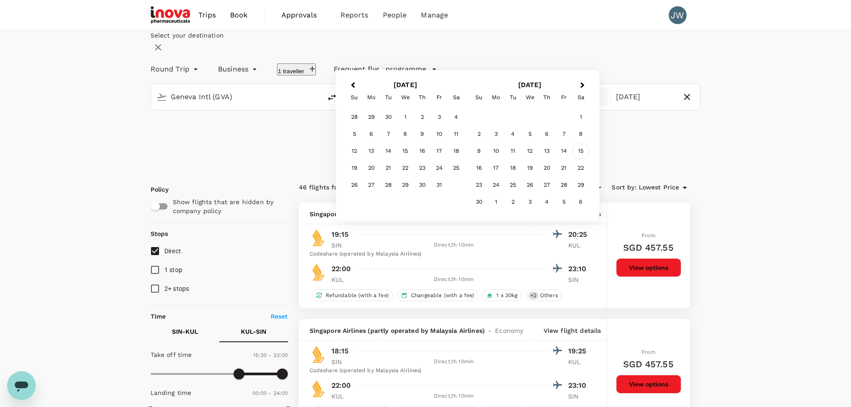
click at [589, 159] on div "15" at bounding box center [580, 150] width 17 height 17
click at [447, 177] on div "21" at bounding box center [438, 168] width 17 height 17
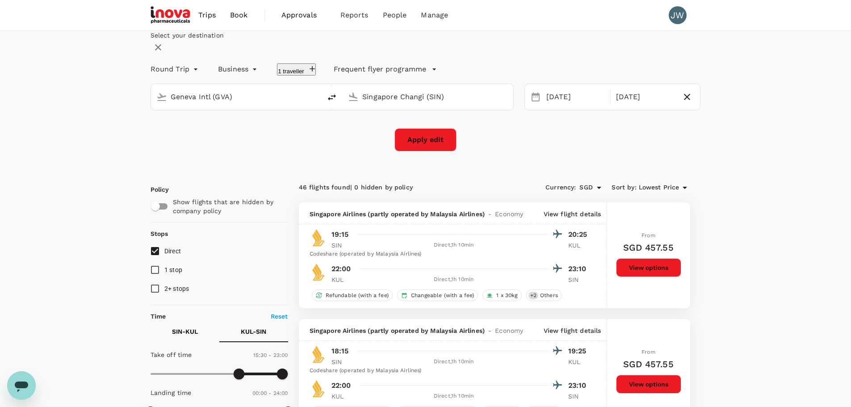
click at [298, 151] on div "Select your destination Round Trip roundtrip Business business 1 traveller Freq…" at bounding box center [425, 91] width 550 height 121
click at [428, 151] on button "Apply edit" at bounding box center [425, 139] width 62 height 23
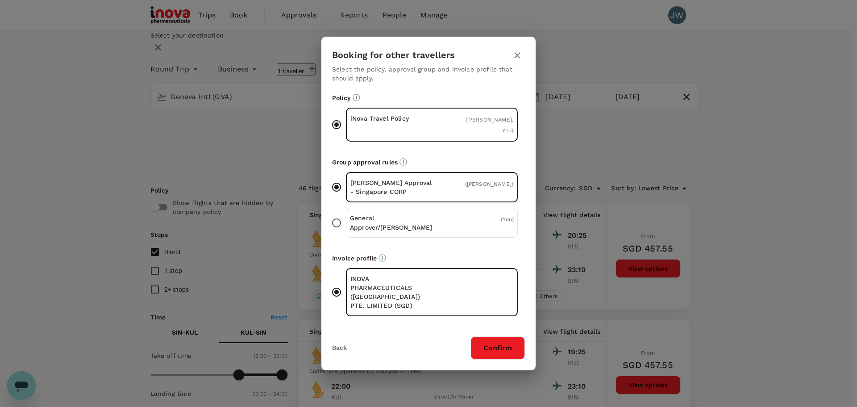
click at [519, 61] on icon "button" at bounding box center [517, 55] width 11 height 11
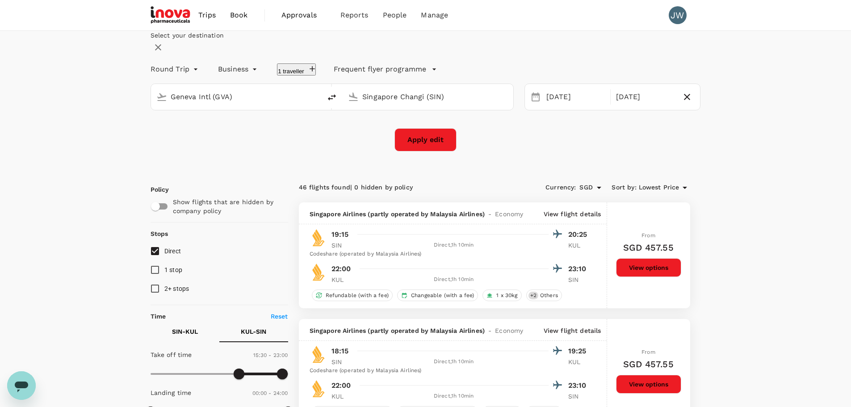
click at [316, 75] on button "1 traveller" at bounding box center [296, 69] width 39 height 12
click at [203, 84] on icon at bounding box center [199, 80] width 8 height 8
click at [144, 51] on input "text" at bounding box center [137, 43] width 13 height 15
click at [152, 98] on div "RL" at bounding box center [143, 89] width 18 height 18
type input "Richard Learwood"
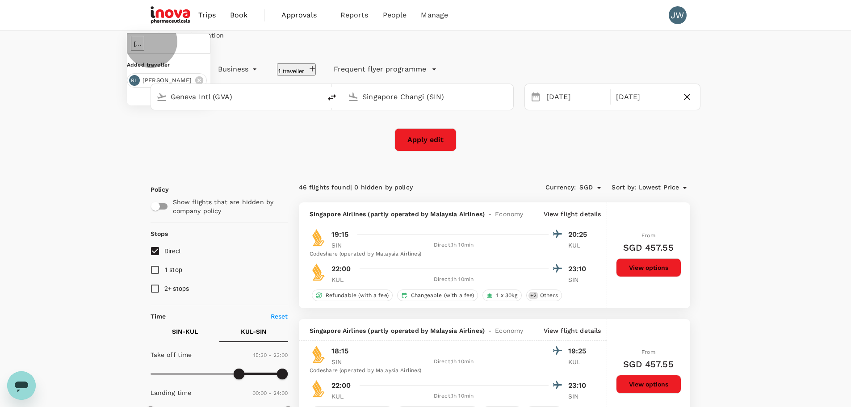
click at [210, 96] on button "Save" at bounding box center [202, 92] width 15 height 8
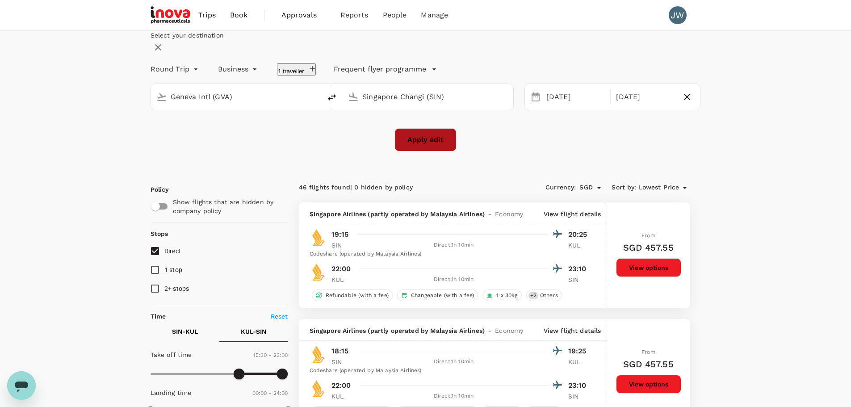
click at [449, 151] on button "Apply edit" at bounding box center [425, 139] width 62 height 23
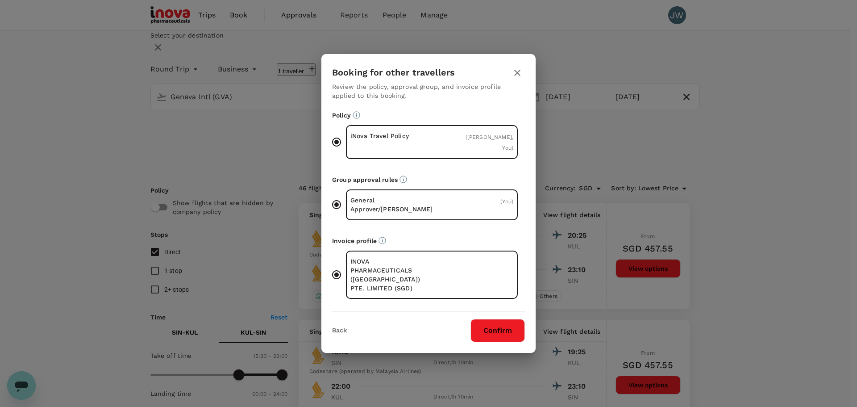
click at [506, 321] on button "Confirm" at bounding box center [498, 330] width 54 height 23
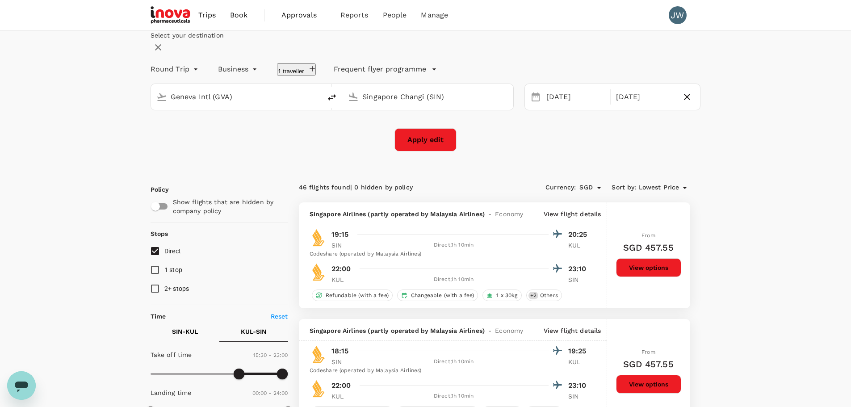
checkbox input "false"
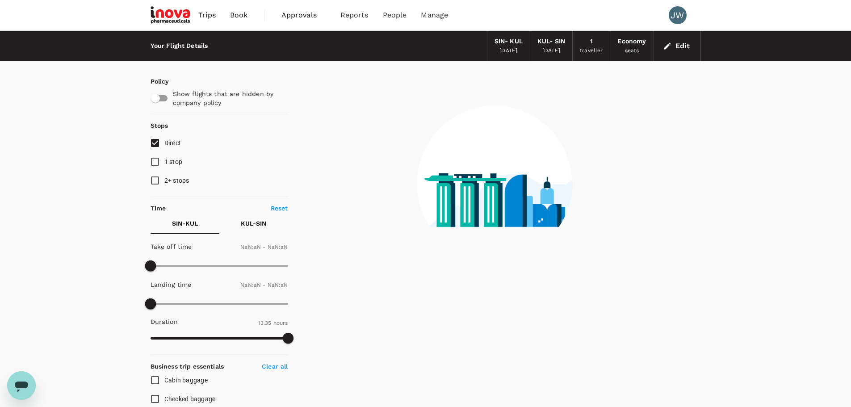
checkbox input "false"
type input "1440"
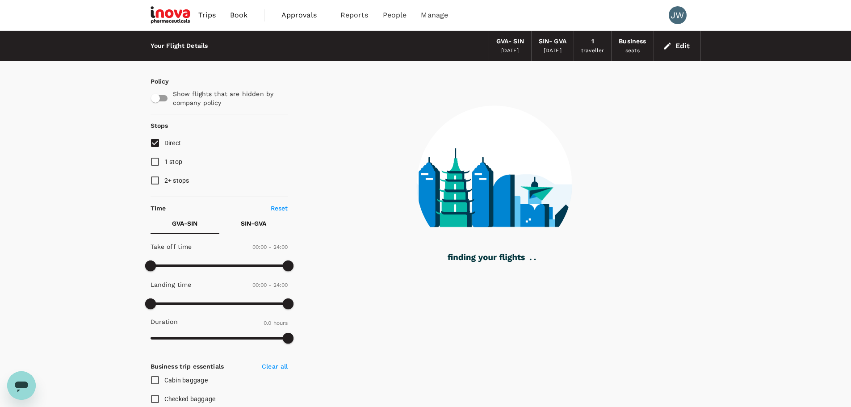
type input "2320"
checkbox input "true"
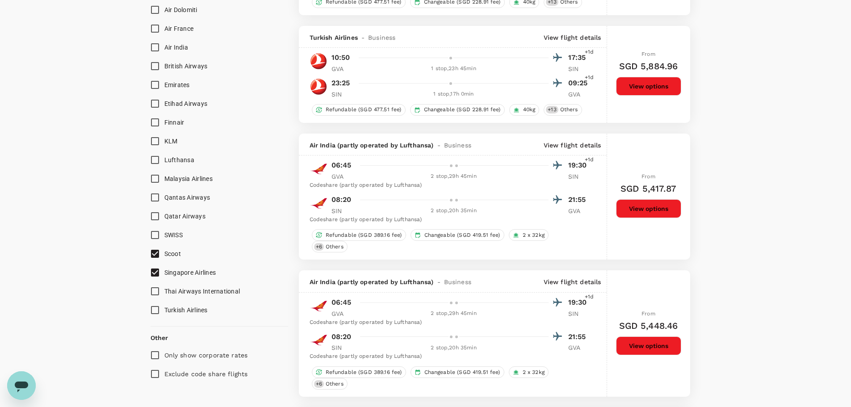
scroll to position [804, 0]
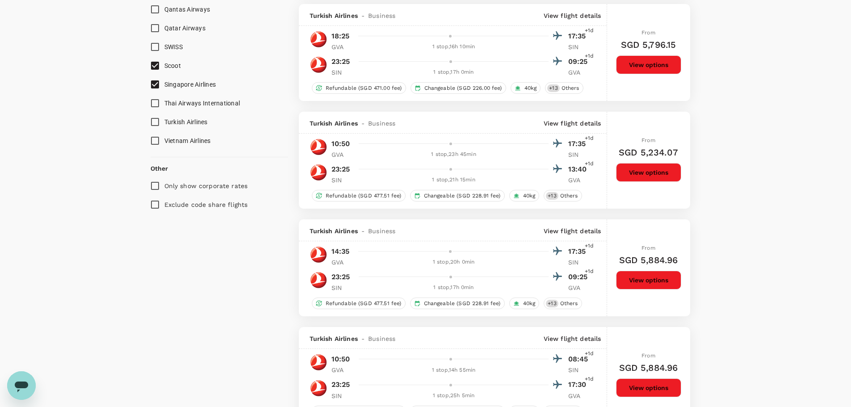
click at [158, 66] on input "Scoot" at bounding box center [155, 65] width 19 height 19
checkbox input "false"
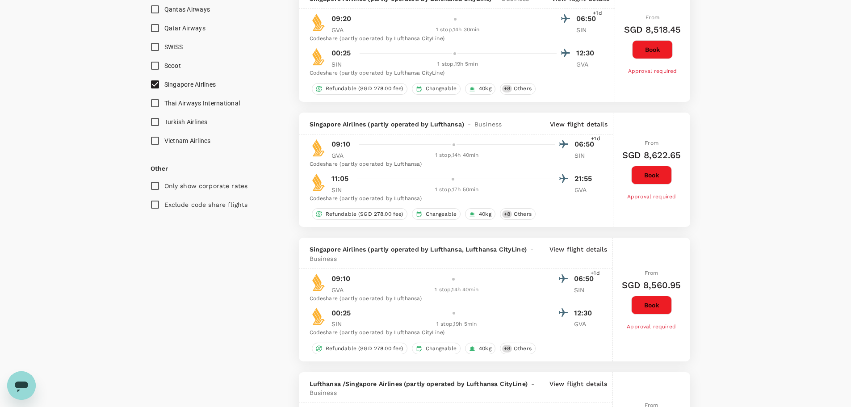
checkbox input "false"
checkbox input "true"
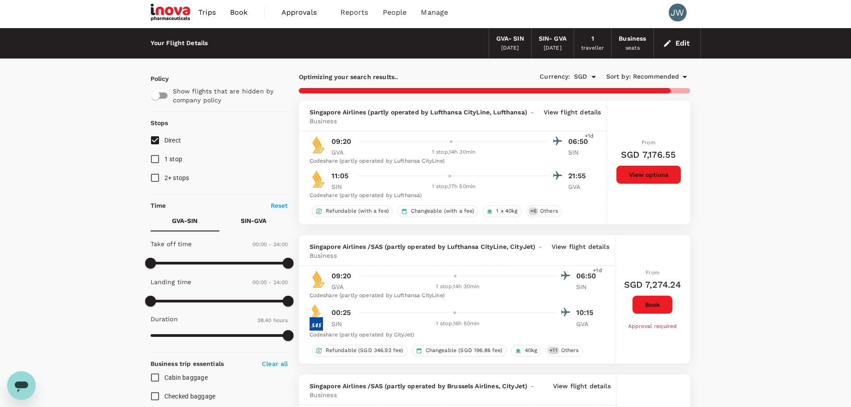
scroll to position [0, 0]
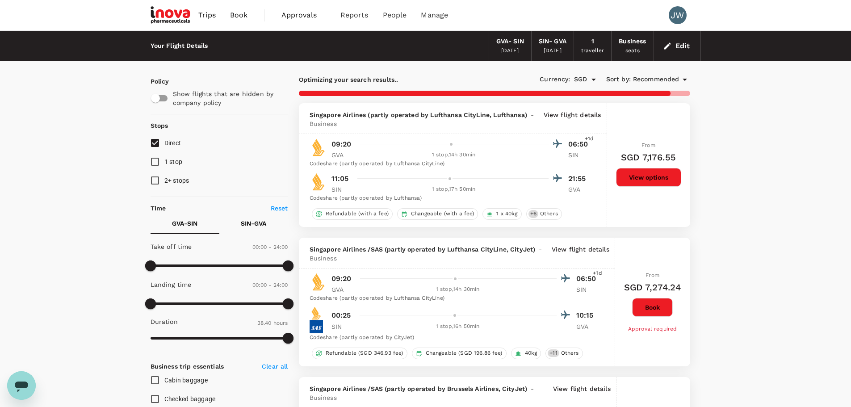
click at [667, 79] on span "Recommended" at bounding box center [656, 80] width 46 height 10
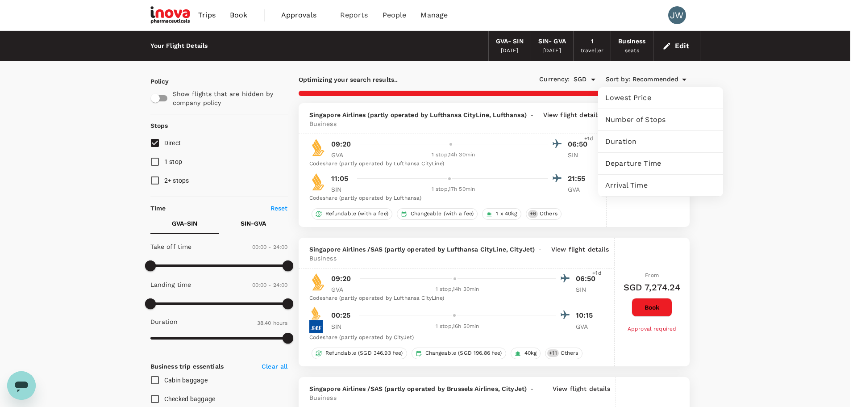
click at [630, 96] on span "Lowest Price" at bounding box center [660, 97] width 111 height 11
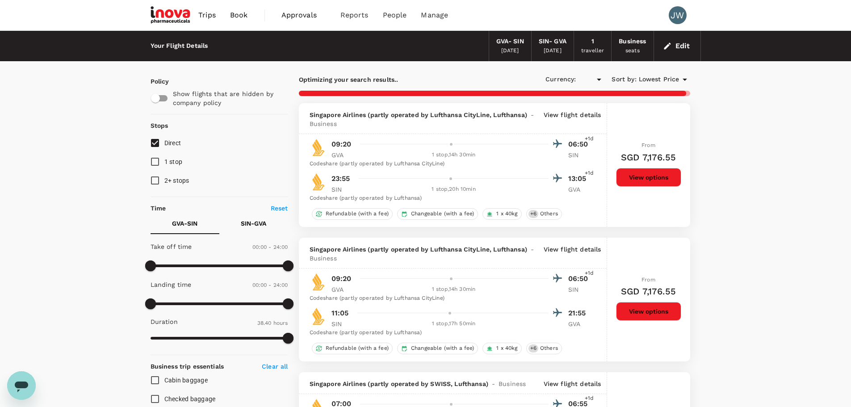
type input "SGD"
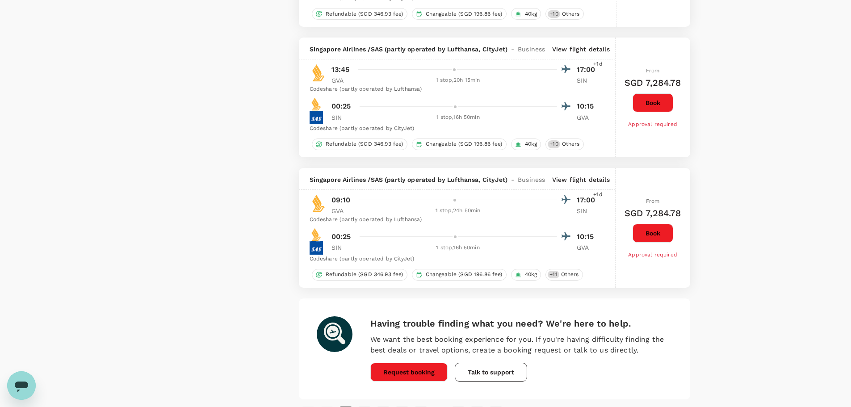
scroll to position [2468, 0]
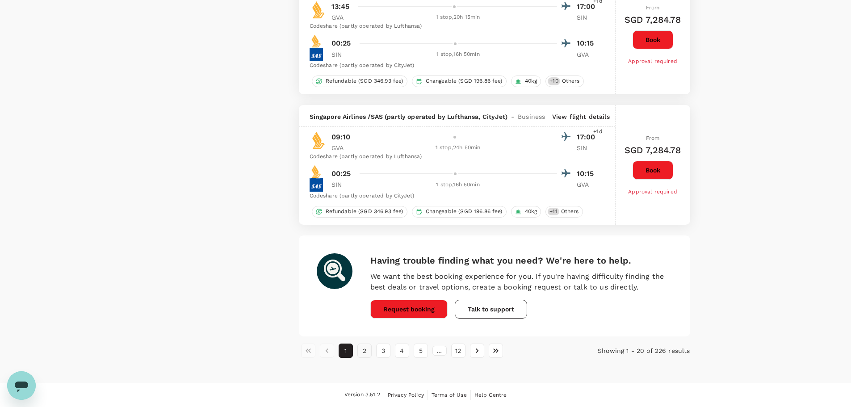
click at [363, 352] on button "2" at bounding box center [364, 350] width 14 height 14
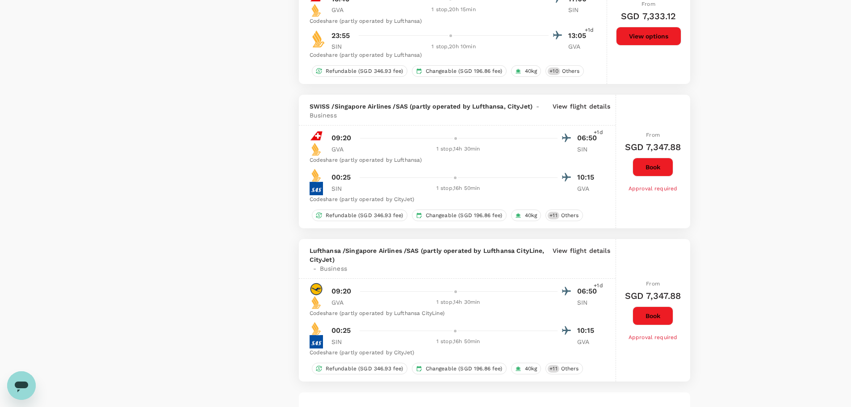
scroll to position [2545, 0]
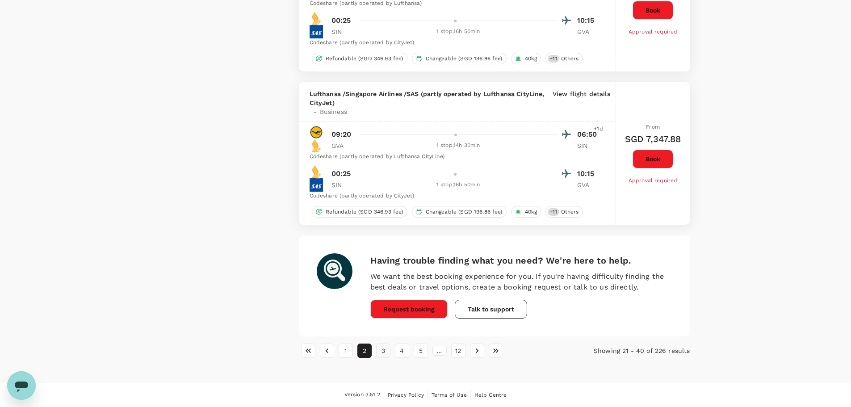
click at [383, 350] on button "3" at bounding box center [383, 350] width 14 height 14
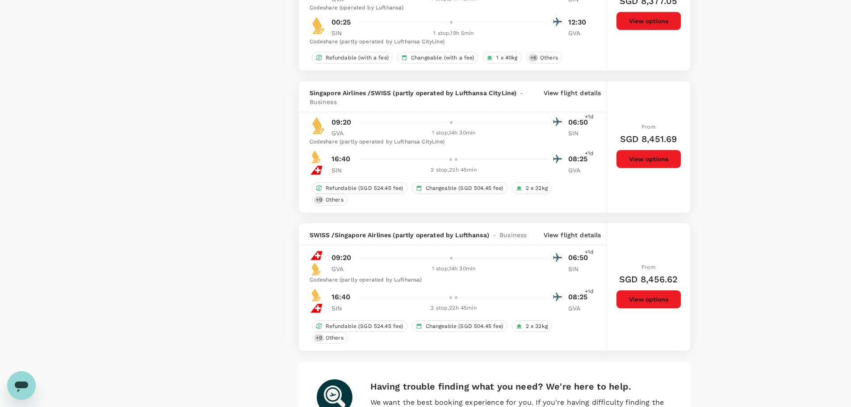
scroll to position [2671, 0]
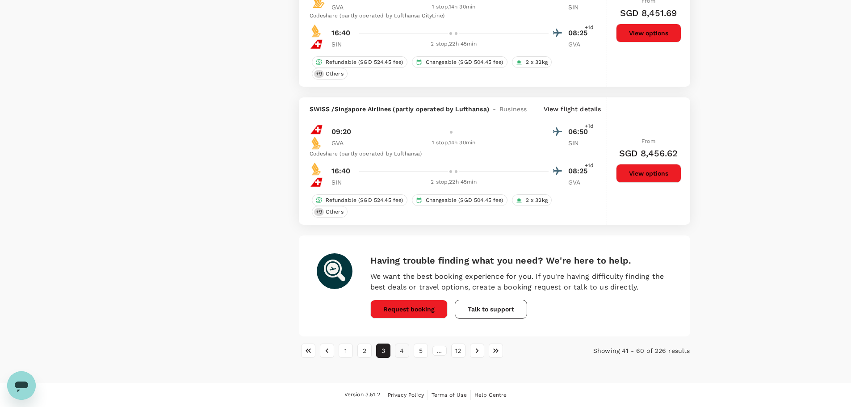
click at [402, 347] on button "4" at bounding box center [402, 350] width 14 height 14
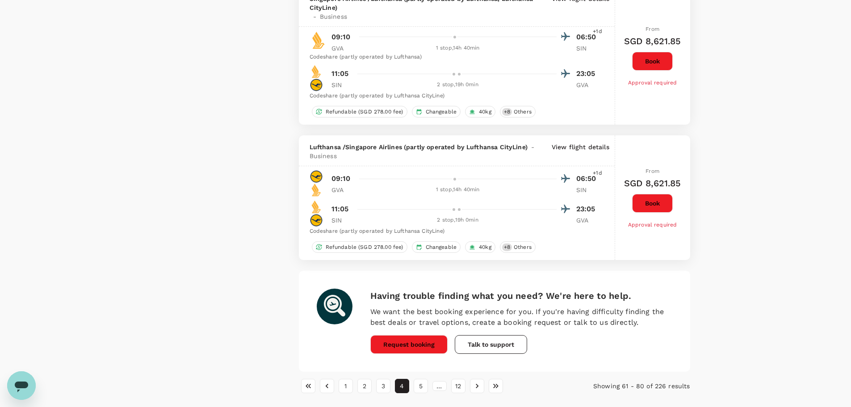
scroll to position [2545, 0]
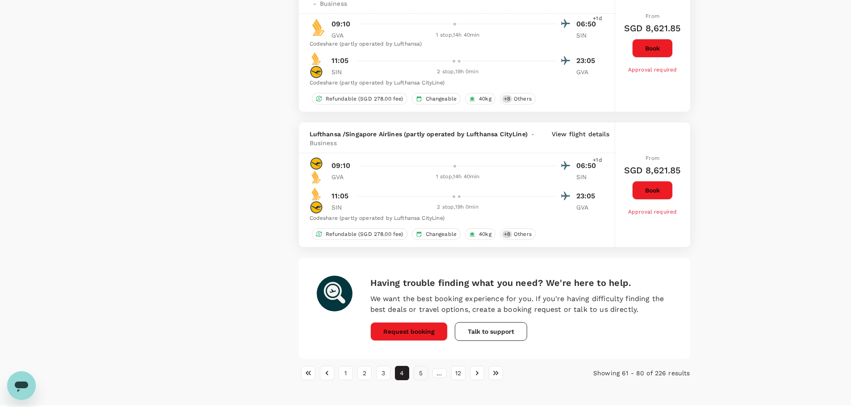
click at [420, 375] on button "5" at bounding box center [420, 373] width 14 height 14
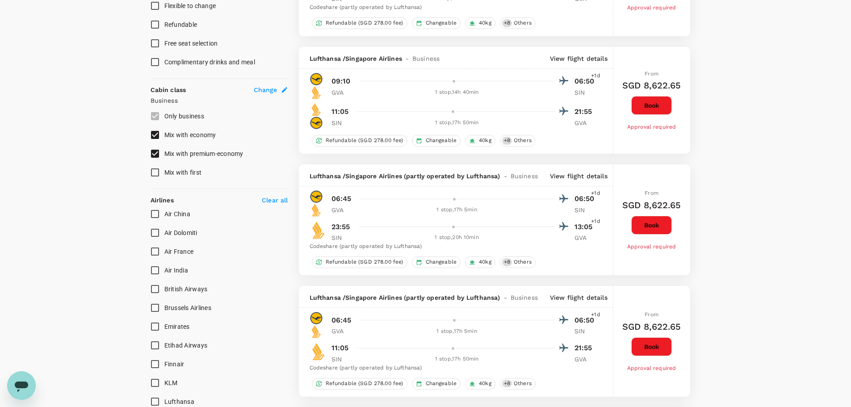
scroll to position [670, 0]
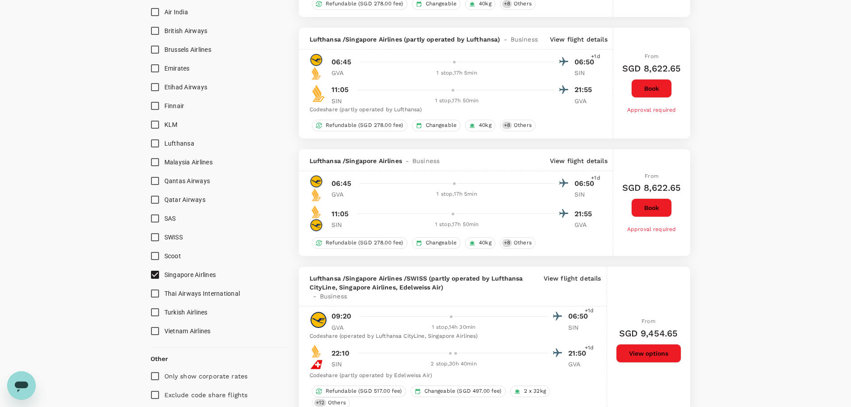
click at [153, 239] on input "SWISS" at bounding box center [155, 237] width 19 height 19
checkbox input "true"
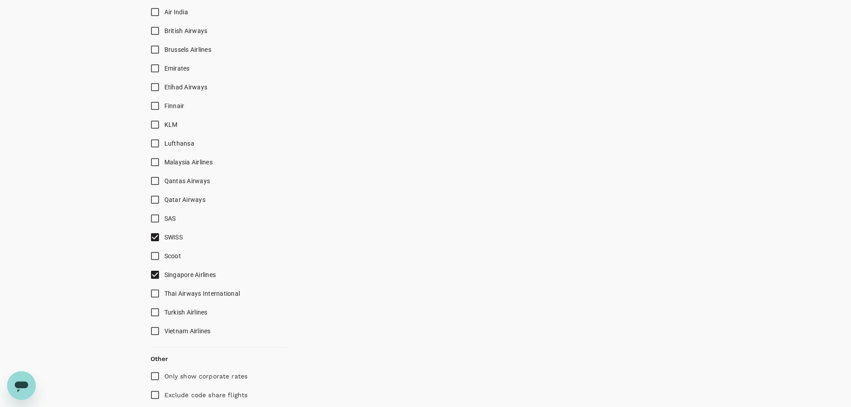
click at [155, 273] on input "Singapore Airlines" at bounding box center [155, 274] width 19 height 19
checkbox input "false"
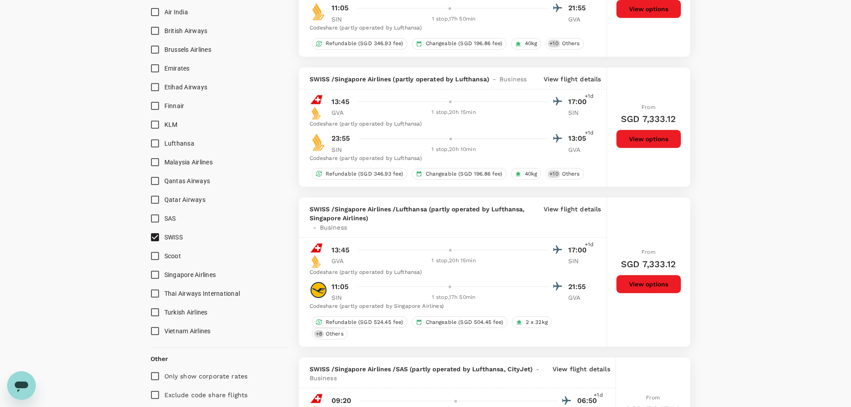
checkbox input "false"
checkbox input "true"
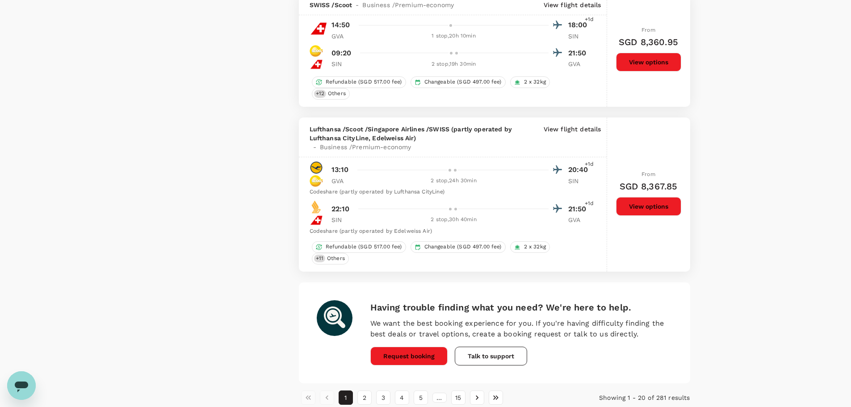
scroll to position [2545, 0]
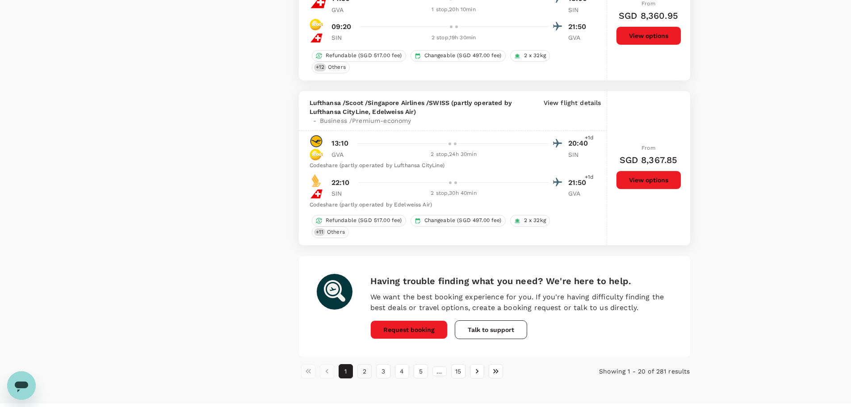
click at [364, 370] on button "2" at bounding box center [364, 371] width 14 height 14
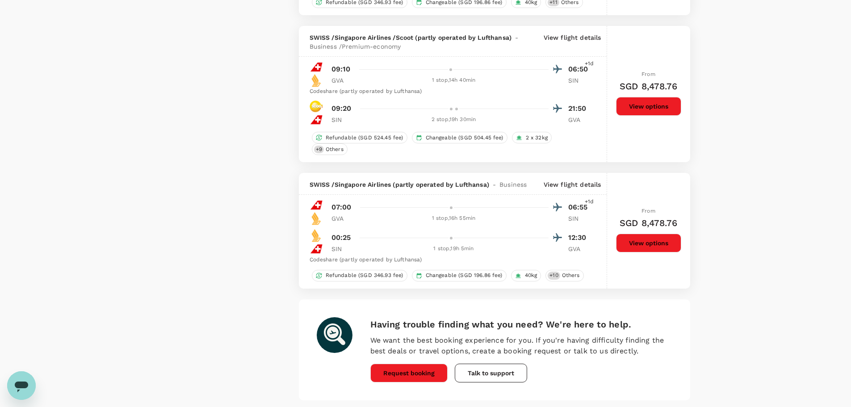
scroll to position [2609, 0]
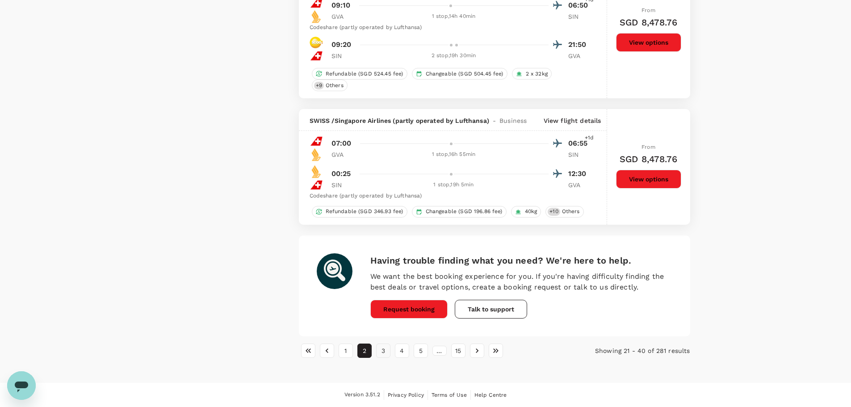
click at [384, 351] on button "3" at bounding box center [383, 350] width 14 height 14
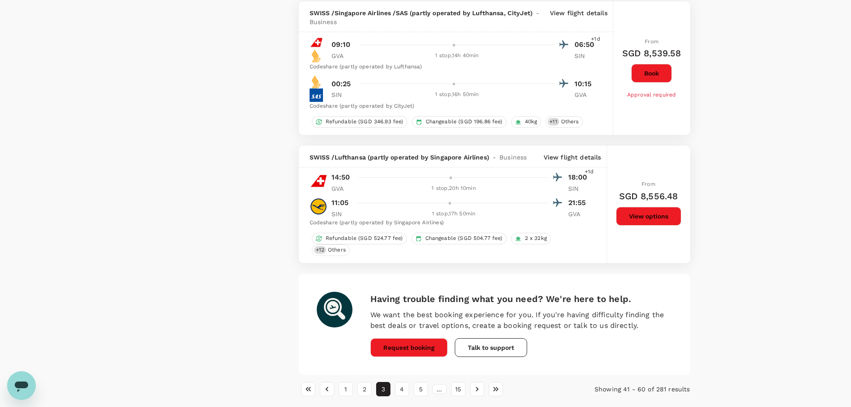
scroll to position [2545, 0]
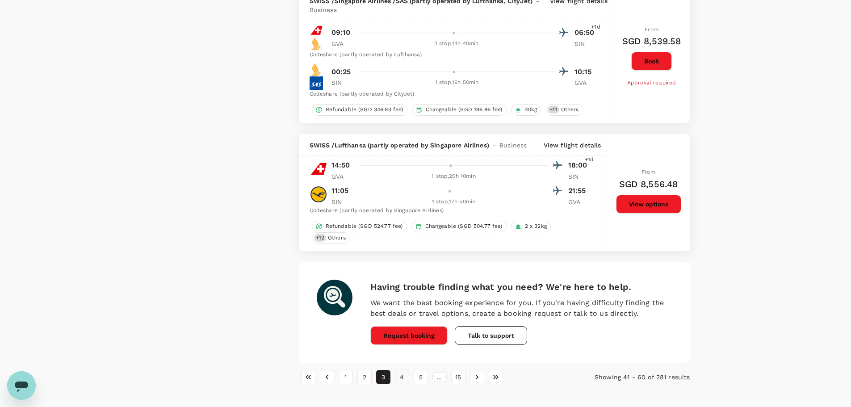
click at [403, 374] on button "4" at bounding box center [402, 377] width 14 height 14
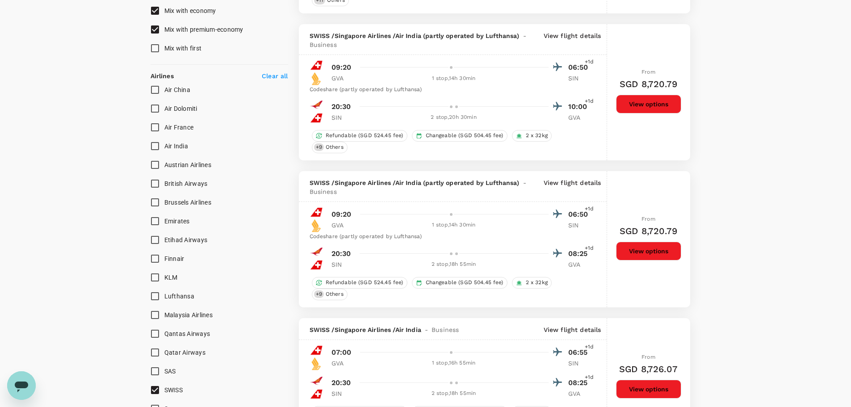
scroll to position [268, 0]
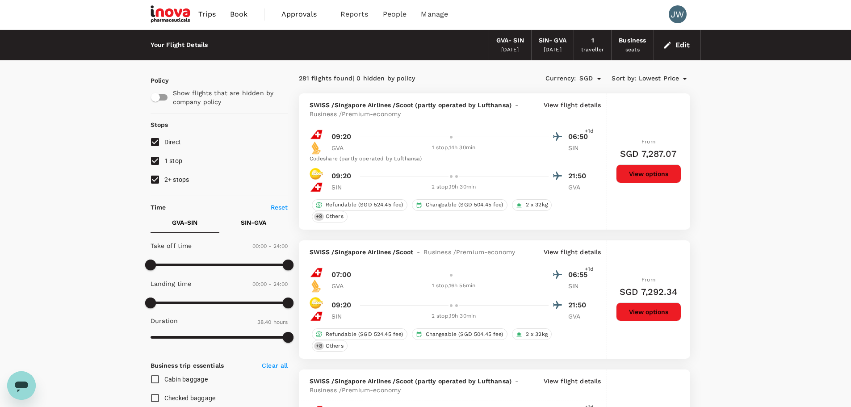
click at [154, 181] on input "2+ stops" at bounding box center [155, 179] width 19 height 19
checkbox input "false"
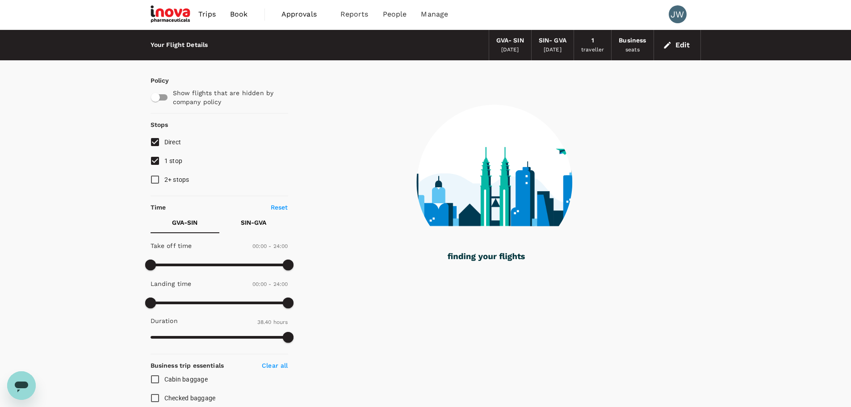
checkbox input "true"
checkbox input "false"
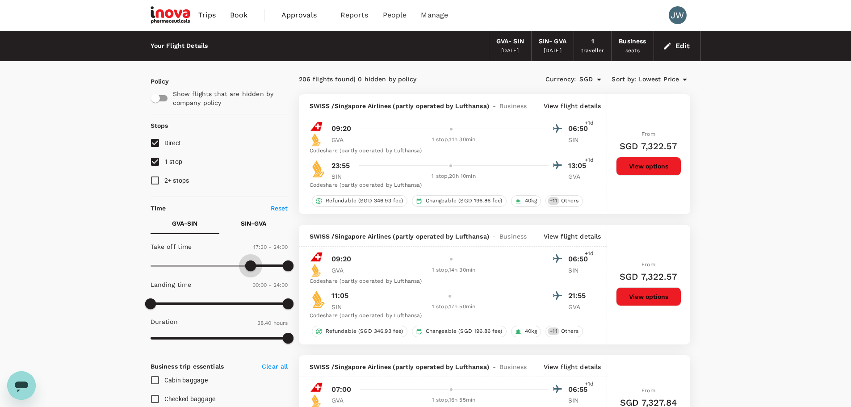
type input "990"
drag, startPoint x: 150, startPoint y: 267, endPoint x: 246, endPoint y: 267, distance: 96.4
click at [246, 267] on span at bounding box center [244, 265] width 11 height 11
type input "1290"
drag, startPoint x: 288, startPoint y: 266, endPoint x: 273, endPoint y: 266, distance: 15.2
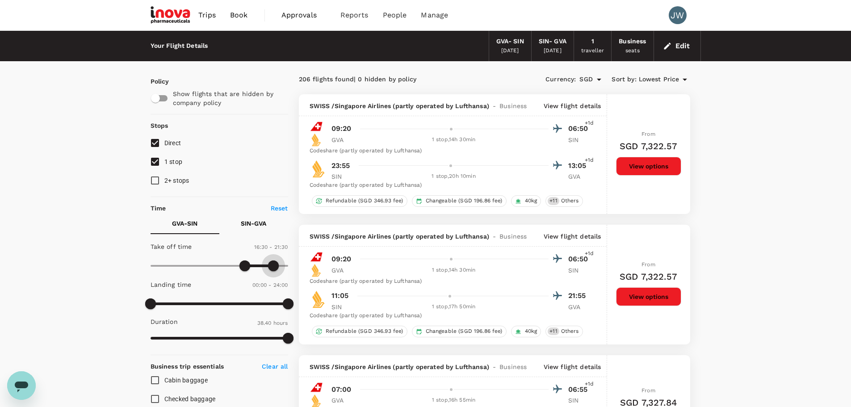
click at [273, 266] on span at bounding box center [273, 265] width 11 height 11
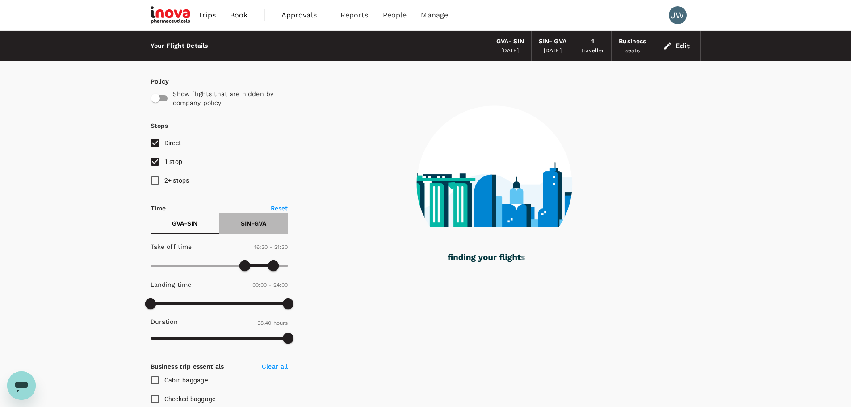
click at [245, 225] on p "SIN - GVA" at bounding box center [253, 223] width 25 height 9
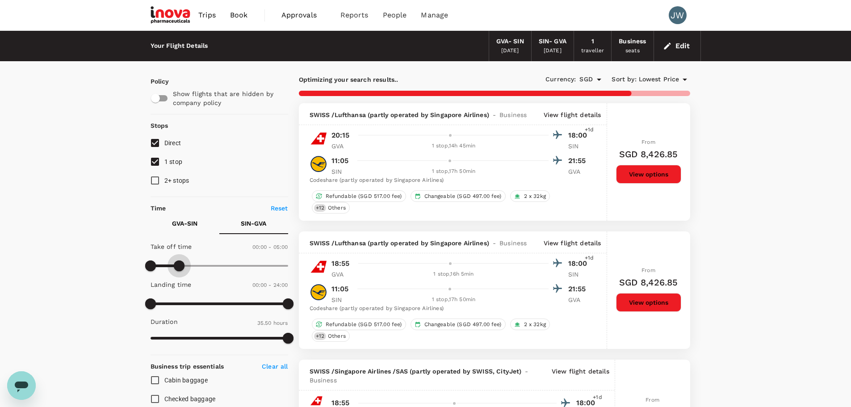
type input "270"
drag, startPoint x: 285, startPoint y: 266, endPoint x: 177, endPoint y: 271, distance: 108.2
click at [177, 271] on span at bounding box center [176, 265] width 11 height 11
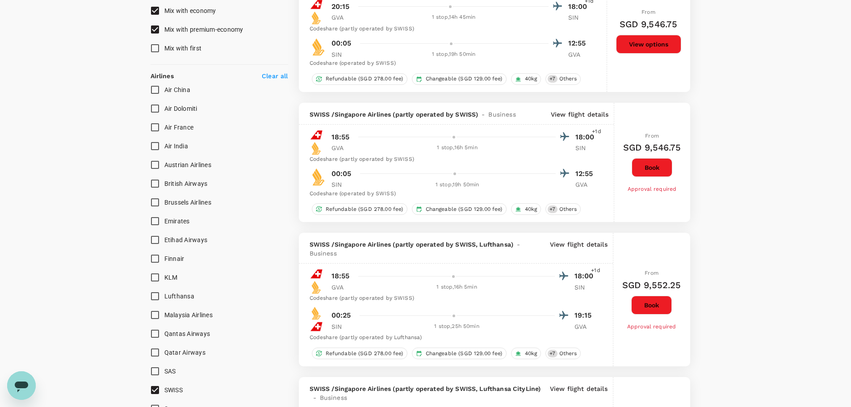
type input "SGD"
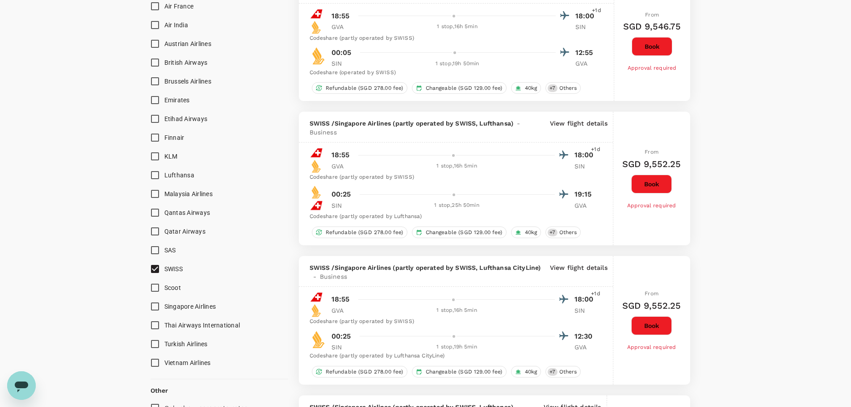
scroll to position [670, 0]
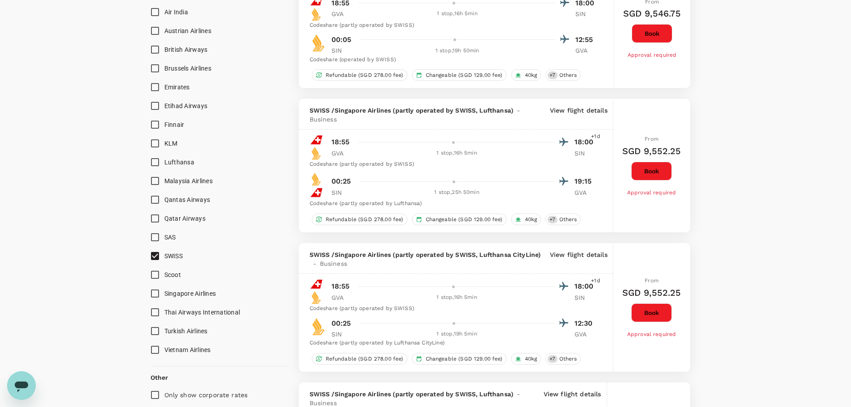
checkbox input "false"
checkbox input "true"
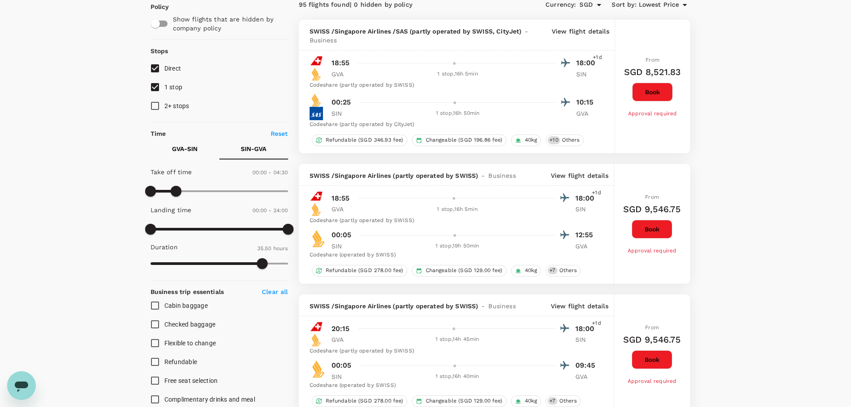
scroll to position [0, 0]
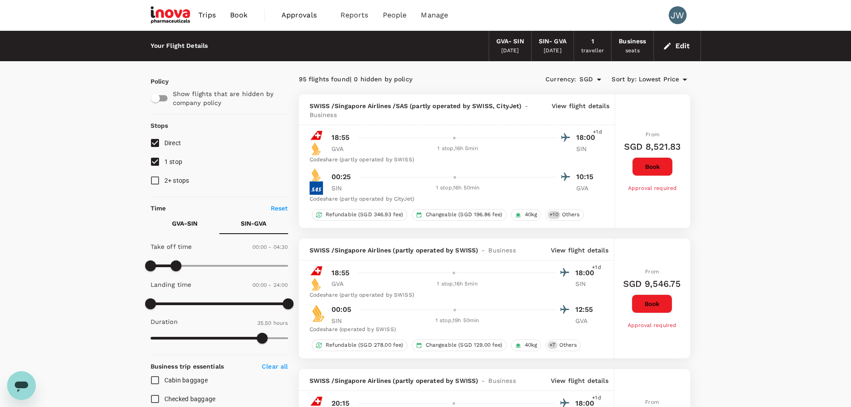
click at [644, 296] on button "Book" at bounding box center [651, 303] width 41 height 19
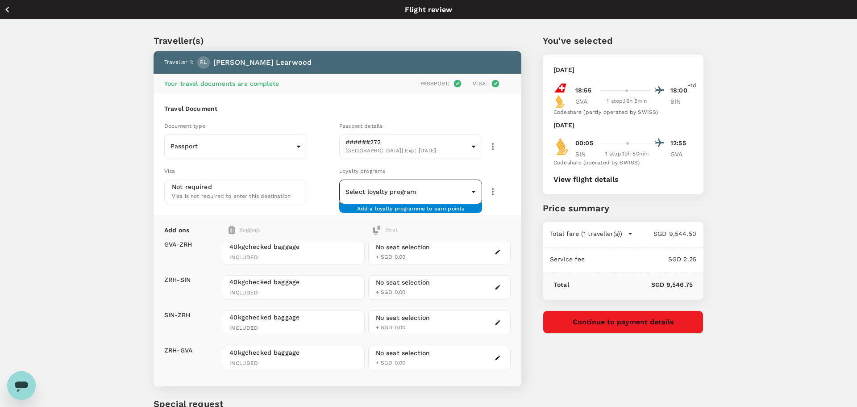
click at [378, 193] on body "Back to flight results Flight review Traveller(s) Traveller 1 : RL Richard Lear…" at bounding box center [428, 250] width 857 height 500
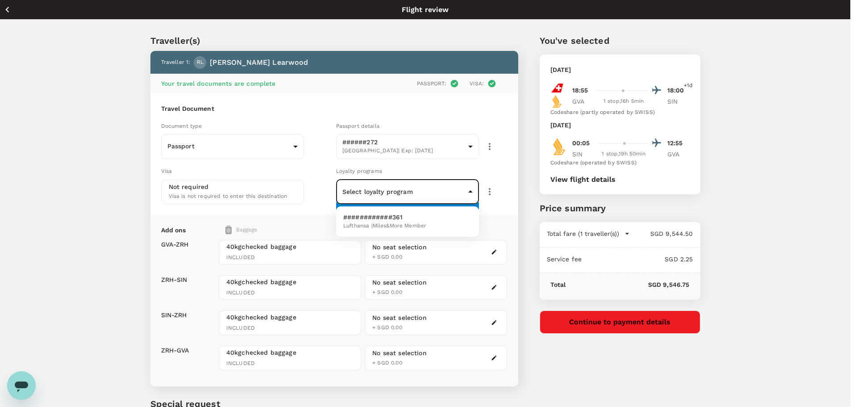
click at [386, 231] on li "############361 Lufthansa | Miles&More Member" at bounding box center [407, 221] width 143 height 23
type input "52bb1b2a-dd3f-4bdf-95a8-3c0cd334d46f"
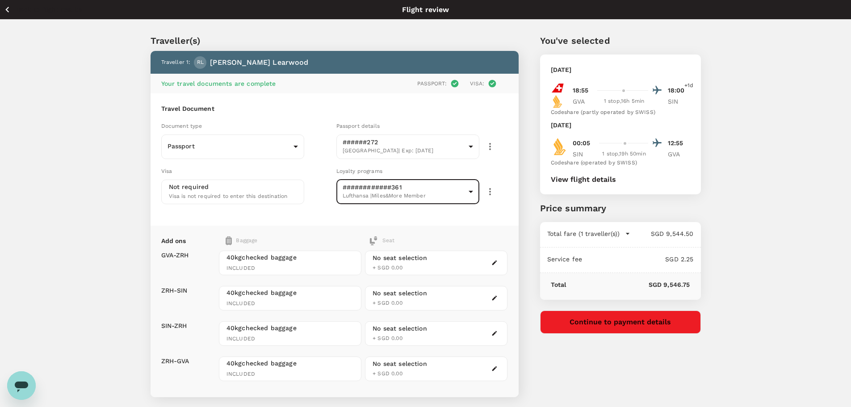
click at [433, 272] on div "No seat selection + SGD 0.00" at bounding box center [436, 262] width 142 height 25
click at [412, 260] on div "No seat selection" at bounding box center [399, 257] width 54 height 9
click at [10, 12] on icon "button" at bounding box center [7, 9] width 11 height 11
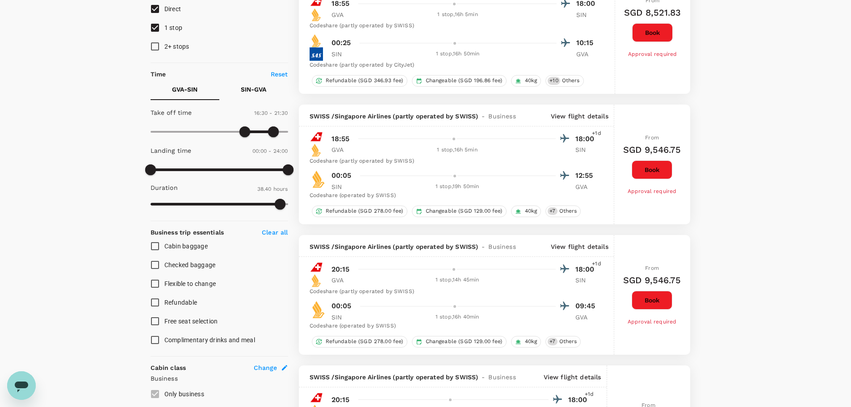
scroll to position [268, 0]
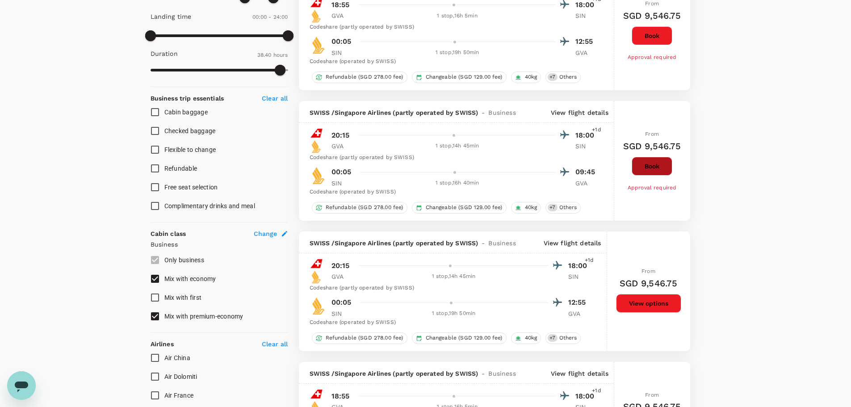
click at [644, 166] on button "Book" at bounding box center [651, 166] width 41 height 19
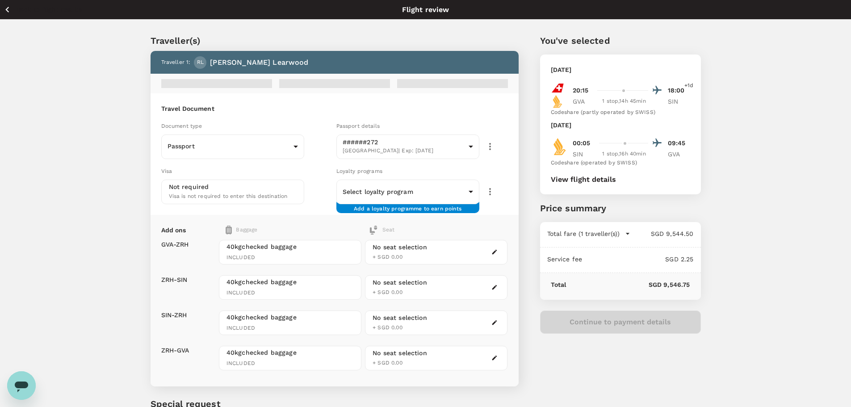
click at [392, 174] on div "Loyalty programs" at bounding box center [421, 171] width 171 height 10
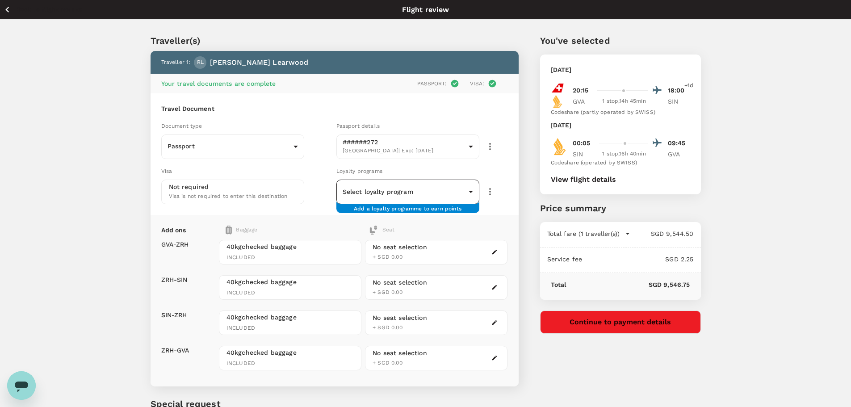
click at [391, 188] on body "Back to flight results Flight review Traveller(s) Traveller 1 : RL Richard Lear…" at bounding box center [425, 250] width 851 height 500
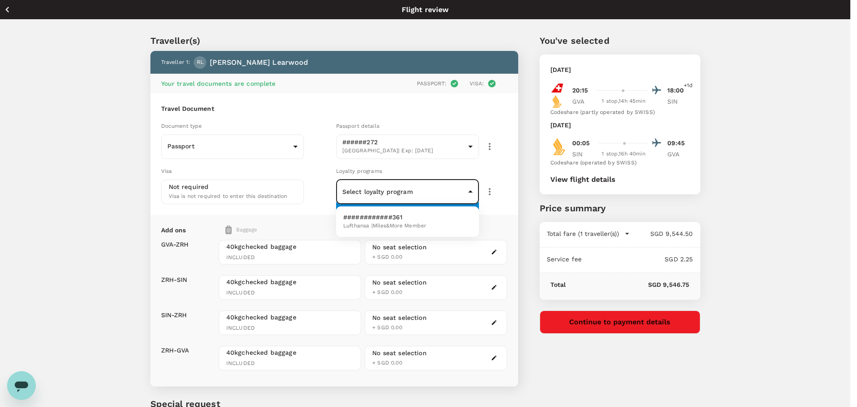
click at [366, 223] on span "Lufthansa | Miles&More Member" at bounding box center [384, 225] width 83 height 9
type input "52bb1b2a-dd3f-4bdf-95a8-3c0cd334d46f"
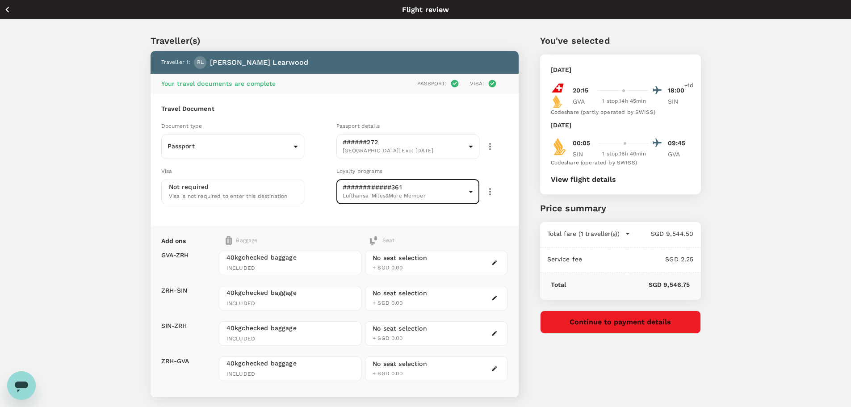
click at [429, 254] on div "No seat selection + SGD 0.00" at bounding box center [436, 262] width 142 height 25
click at [493, 262] on icon "button" at bounding box center [494, 262] width 6 height 6
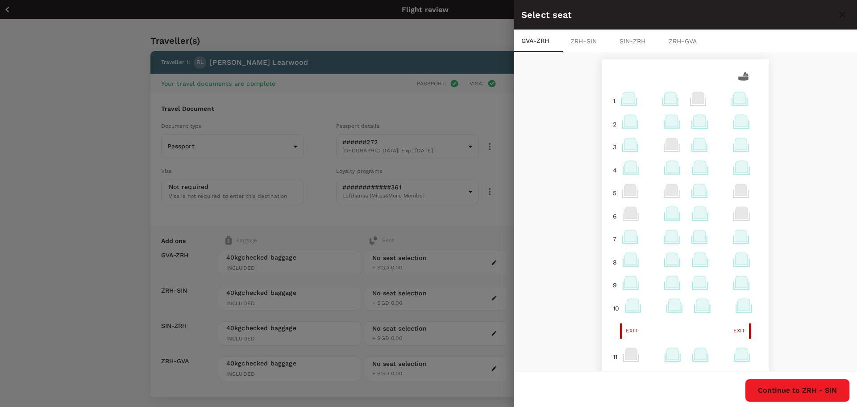
click at [735, 145] on icon at bounding box center [741, 144] width 12 height 12
click at [729, 122] on p "Select" at bounding box center [729, 124] width 20 height 9
click at [805, 385] on button "Continue to ZRH - SIN" at bounding box center [797, 390] width 105 height 23
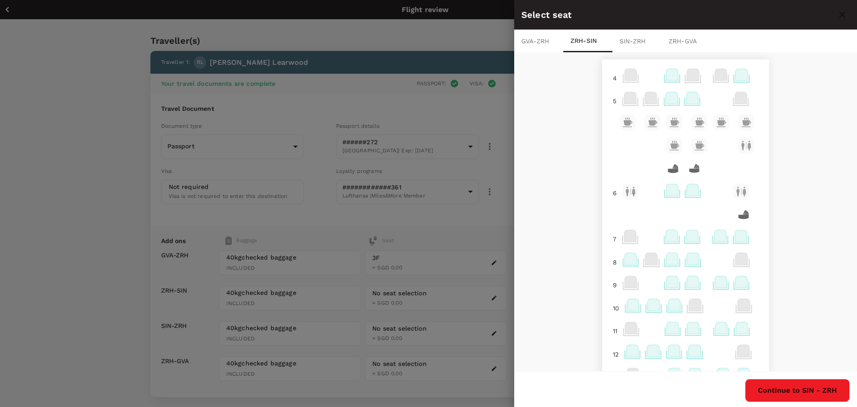
click at [716, 287] on icon at bounding box center [721, 282] width 12 height 12
click at [824, 263] on p "Select" at bounding box center [821, 262] width 20 height 9
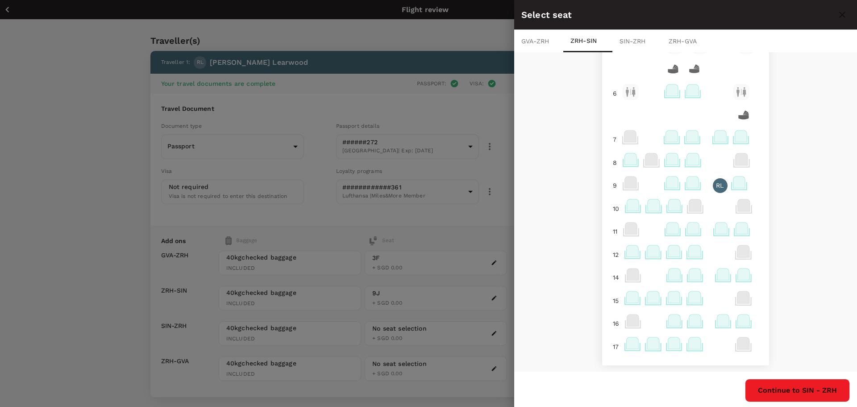
click at [788, 388] on button "Continue to SIN - ZRH" at bounding box center [797, 390] width 105 height 23
click at [720, 277] on icon at bounding box center [723, 274] width 12 height 12
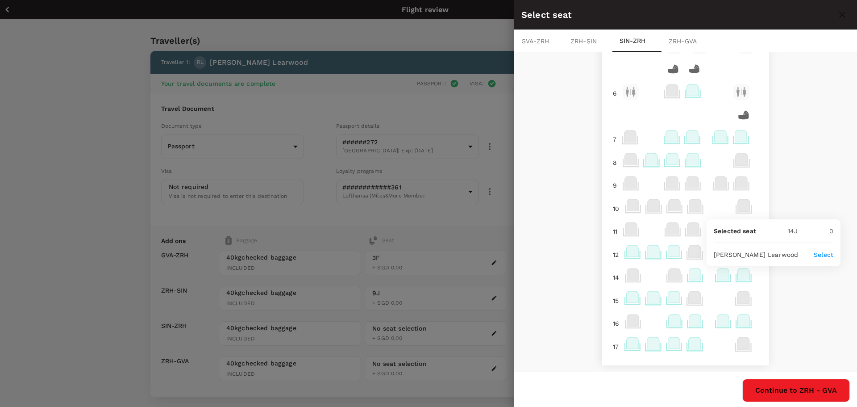
click at [823, 256] on p "Select" at bounding box center [824, 254] width 20 height 9
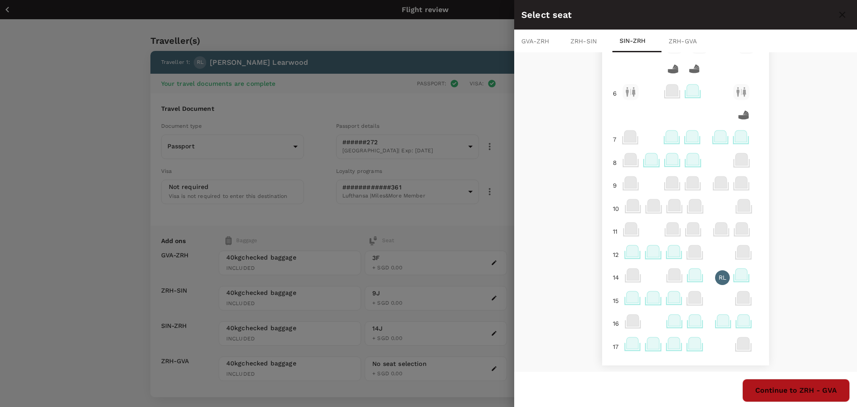
click at [809, 384] on button "Continue to ZRH - GVA" at bounding box center [796, 390] width 108 height 23
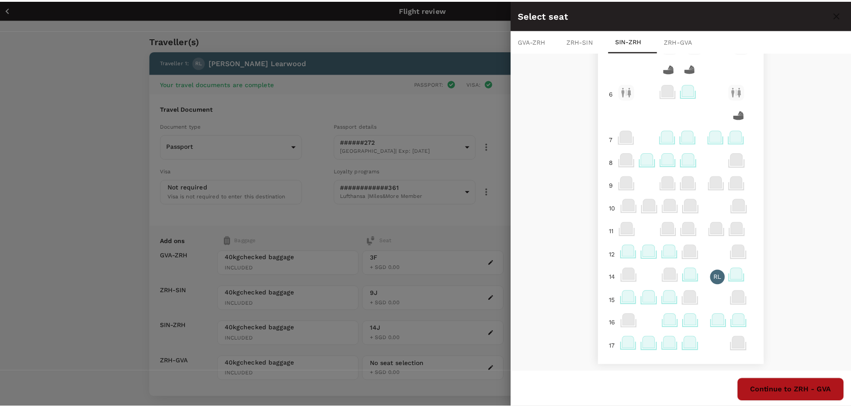
scroll to position [0, 0]
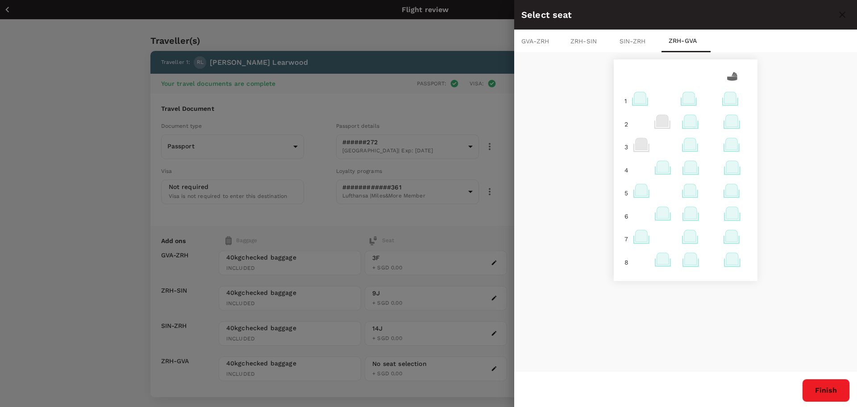
click at [734, 146] on icon at bounding box center [732, 144] width 12 height 12
click at [722, 123] on p "Select" at bounding box center [723, 124] width 20 height 9
click at [831, 392] on button "Finish" at bounding box center [826, 390] width 48 height 23
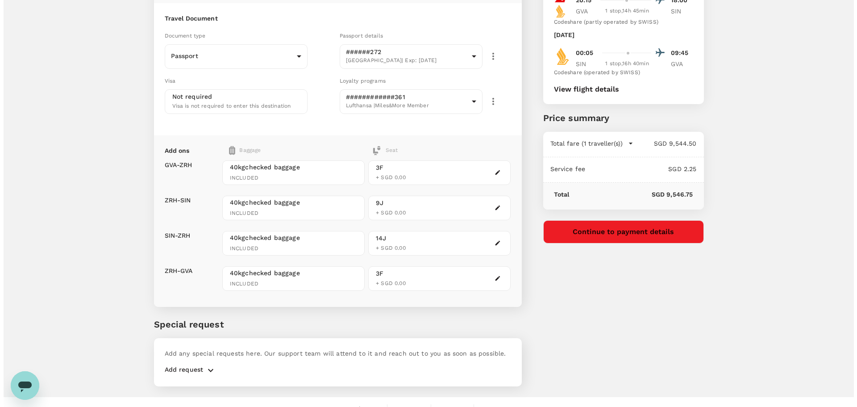
scroll to position [104, 0]
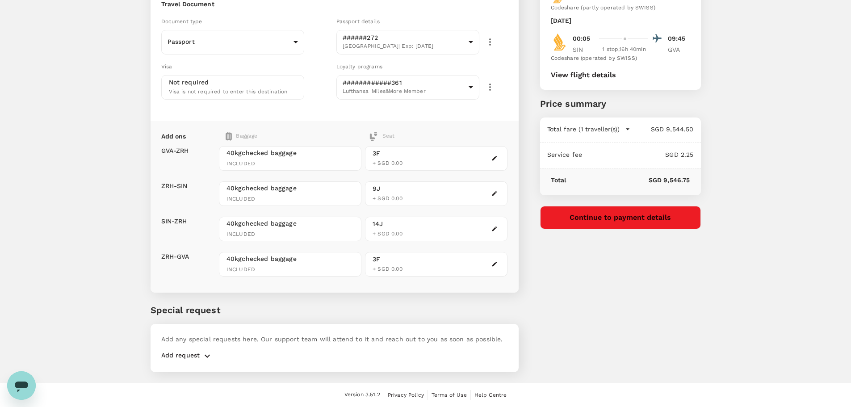
click at [605, 219] on button "Continue to payment details" at bounding box center [620, 217] width 161 height 23
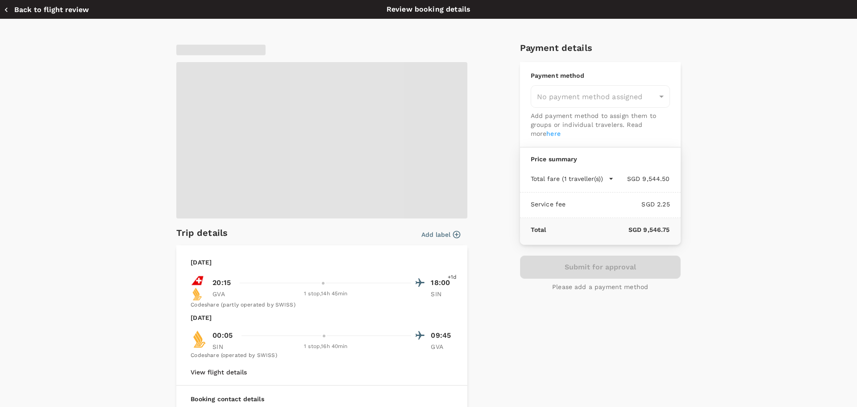
type input "9db6b65a-3973-4f90-a23e-b1ca0eb9cd58"
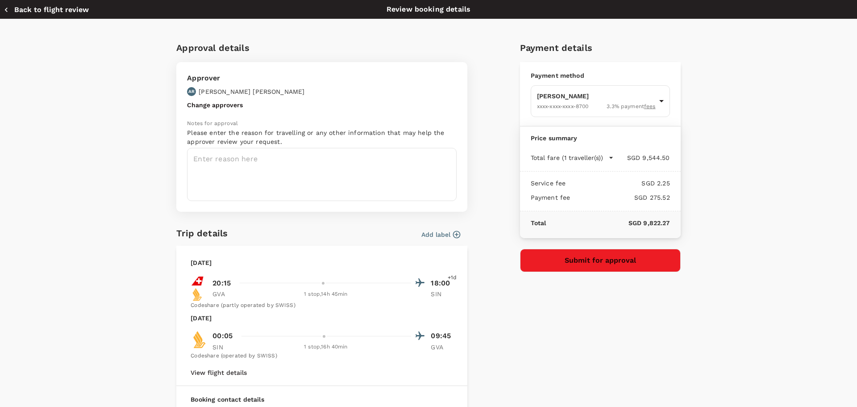
click at [201, 103] on button "Change approvers" at bounding box center [215, 104] width 56 height 7
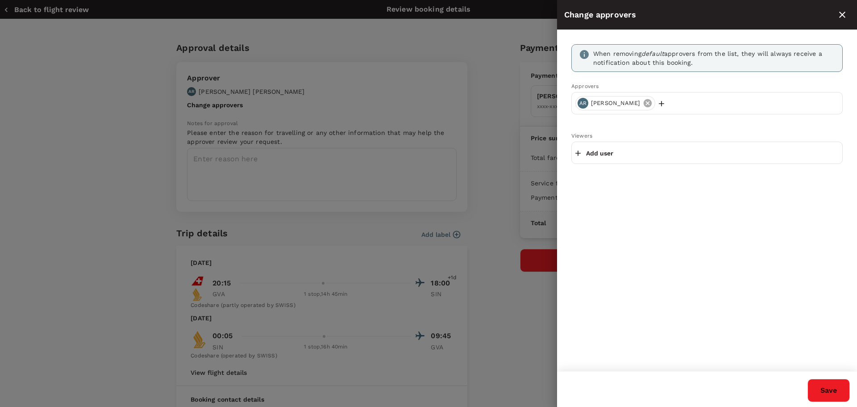
click at [643, 103] on icon at bounding box center [648, 103] width 10 height 10
click at [615, 100] on div "Add user" at bounding box center [706, 103] width 271 height 22
click at [606, 101] on p "Add user" at bounding box center [599, 103] width 27 height 9
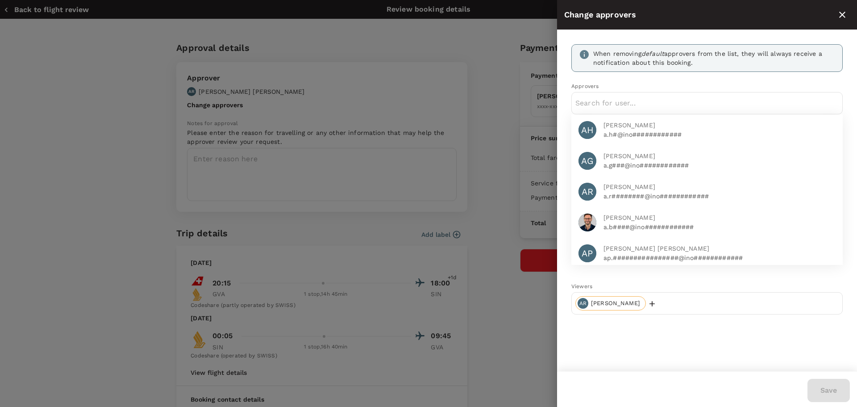
click at [620, 101] on input "text" at bounding box center [706, 103] width 263 height 14
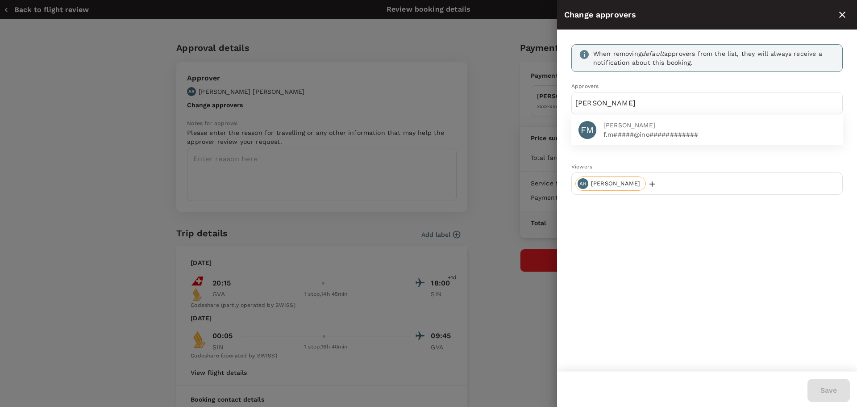
type input "maiese"
click at [617, 122] on span "Filomena Maiese" at bounding box center [720, 125] width 232 height 9
type input "spira"
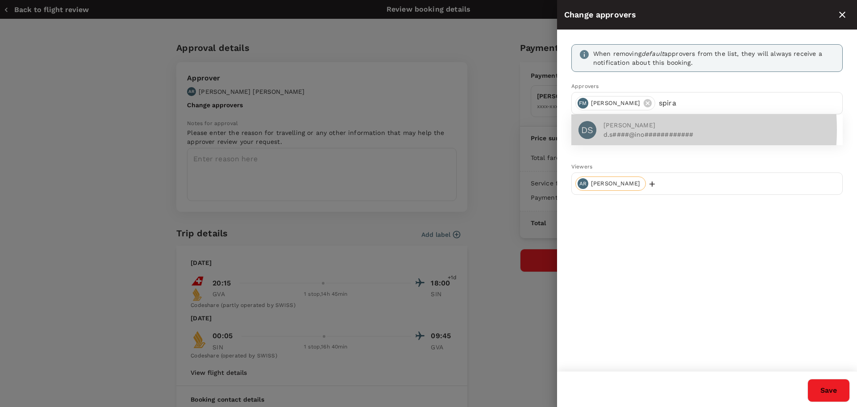
click at [624, 129] on span "Dan Spira" at bounding box center [720, 125] width 232 height 9
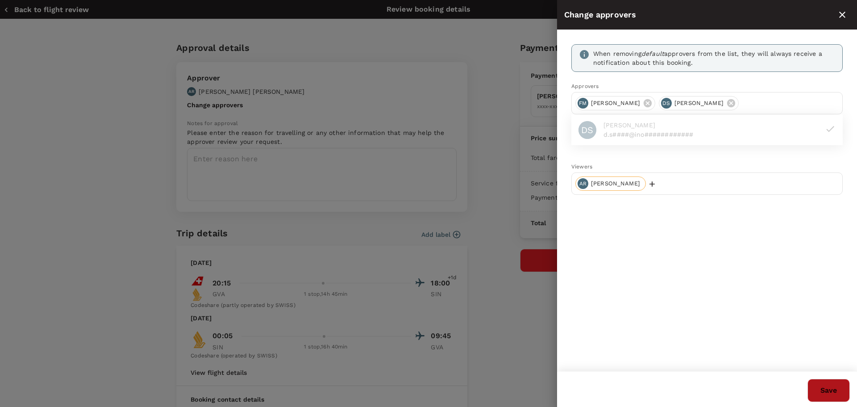
click at [825, 390] on button "Save" at bounding box center [829, 390] width 42 height 23
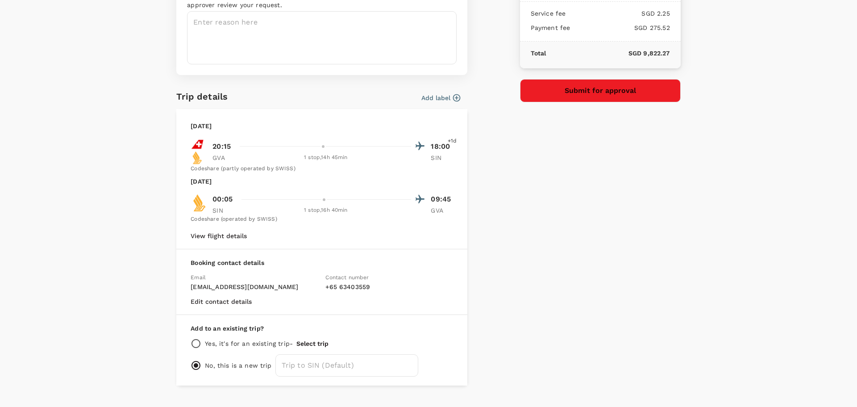
scroll to position [189, 0]
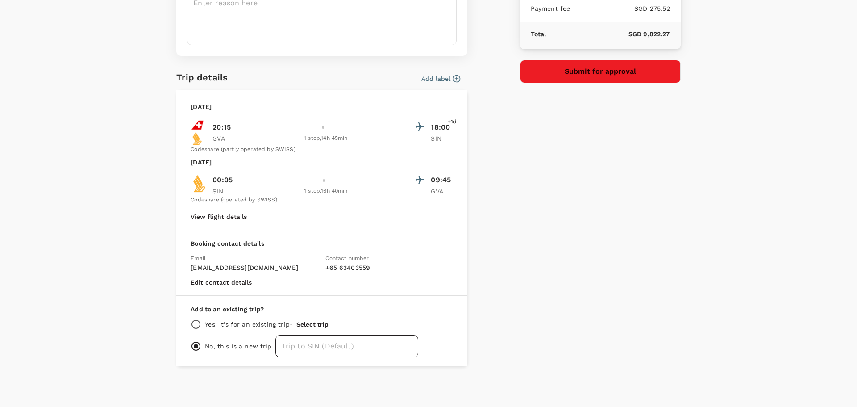
click at [319, 342] on input "text" at bounding box center [346, 346] width 143 height 22
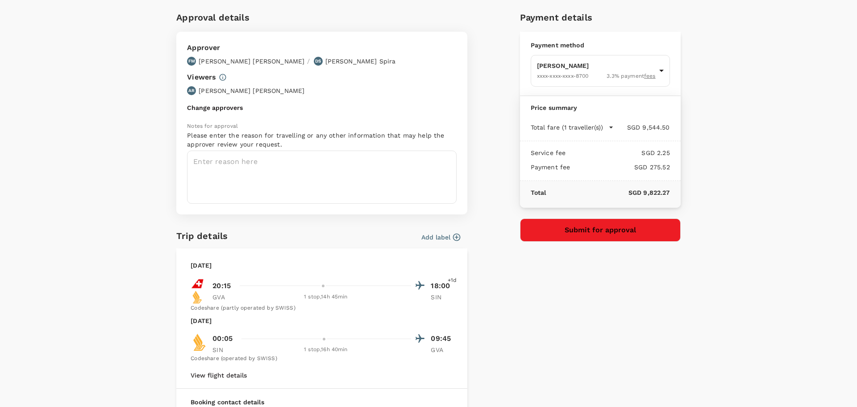
scroll to position [0, 0]
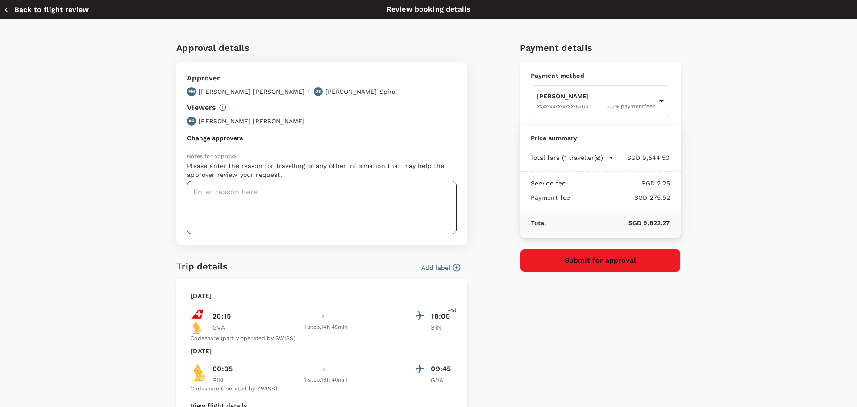
type input "Geneva - S'pore - Richard Learwood"
click at [231, 193] on textarea at bounding box center [322, 207] width 270 height 53
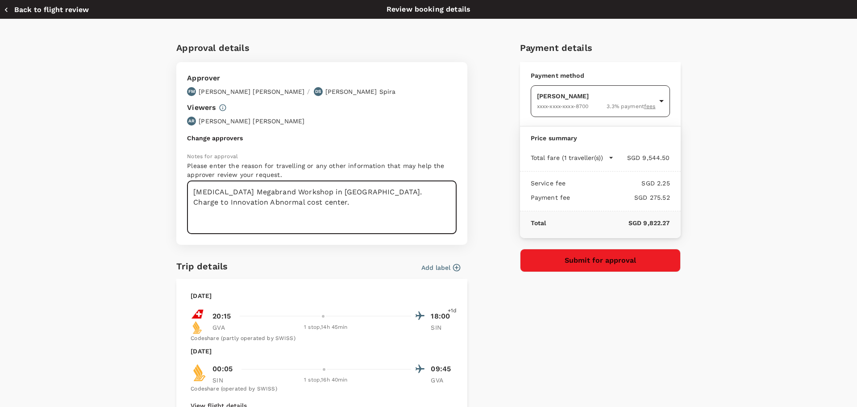
type textarea "Betadine Megabrand Workshop in Singapore. Charge to Innovation Abnormal cost ce…"
click at [621, 105] on body "Back to flight results Flight review Traveller(s) Traveller 1 : RL Richard Lear…" at bounding box center [428, 151] width 857 height 511
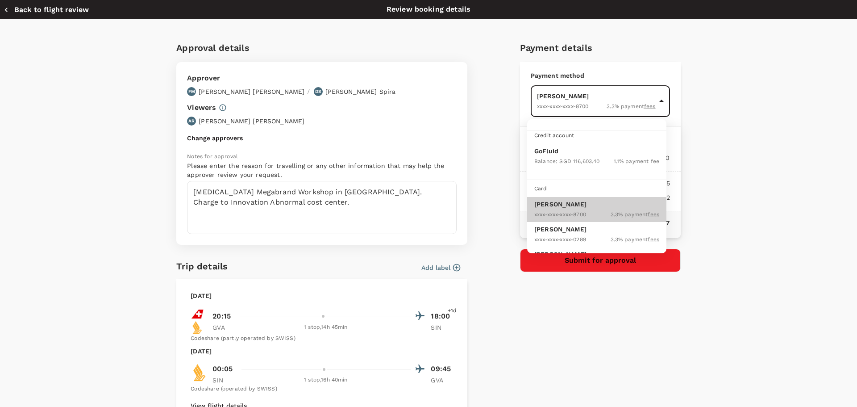
click at [550, 154] on p "GoFluid" at bounding box center [596, 150] width 125 height 9
type input "9e677c2c-1b51-4fb9-8b8e-e61d94c42ce6"
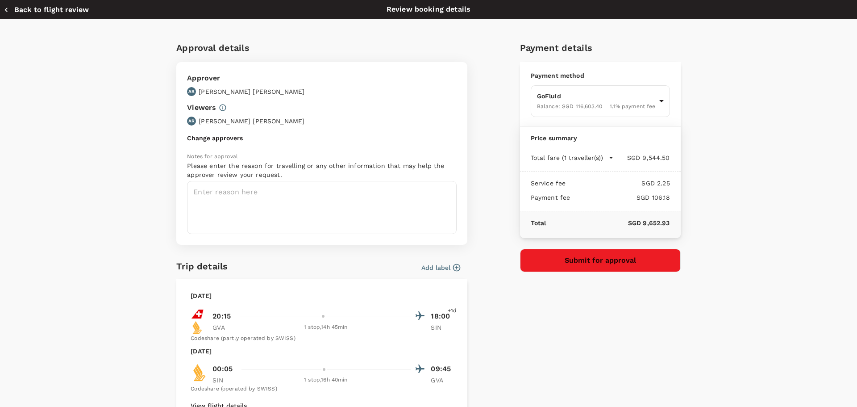
click at [203, 138] on button "Change approvers" at bounding box center [215, 137] width 56 height 7
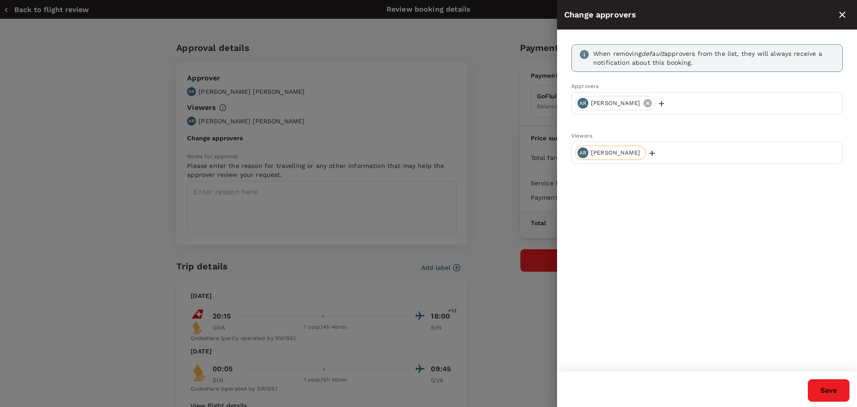
click at [643, 102] on icon at bounding box center [648, 103] width 10 height 10
click at [607, 102] on p "Add user" at bounding box center [599, 103] width 27 height 9
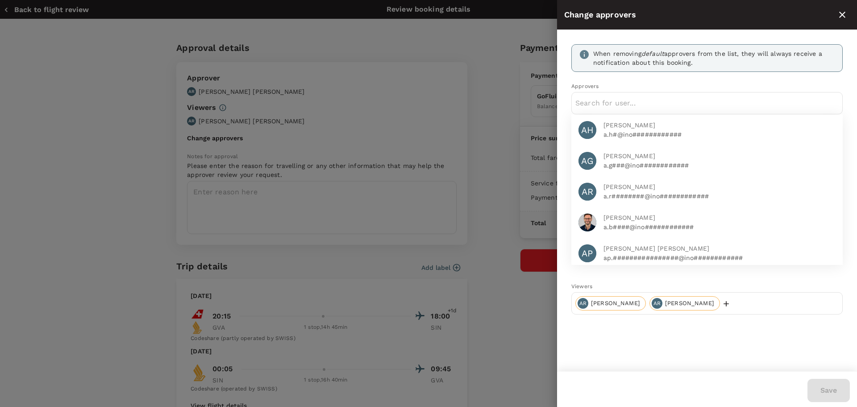
click at [607, 103] on input "text" at bounding box center [706, 103] width 263 height 14
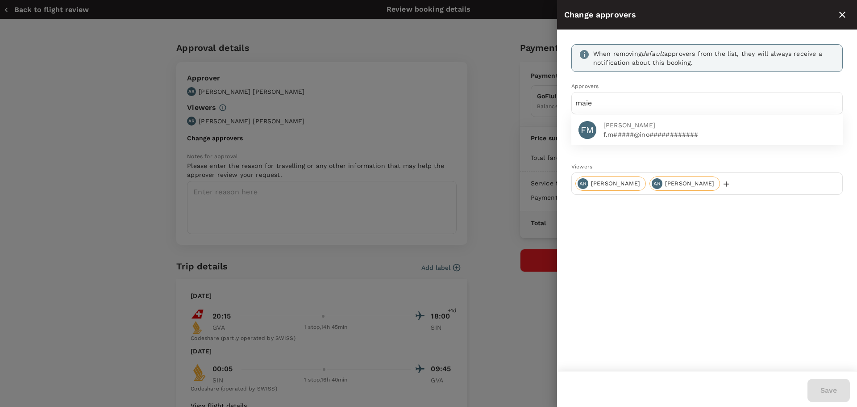
type input "maie"
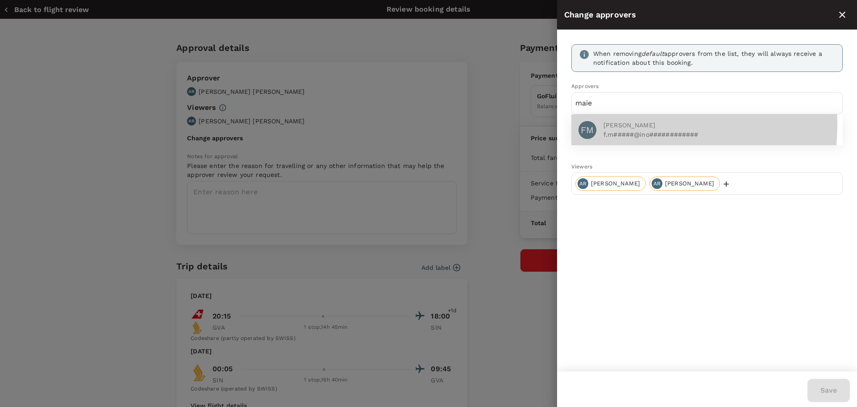
click at [621, 125] on span "Filomena Maiese" at bounding box center [720, 125] width 232 height 9
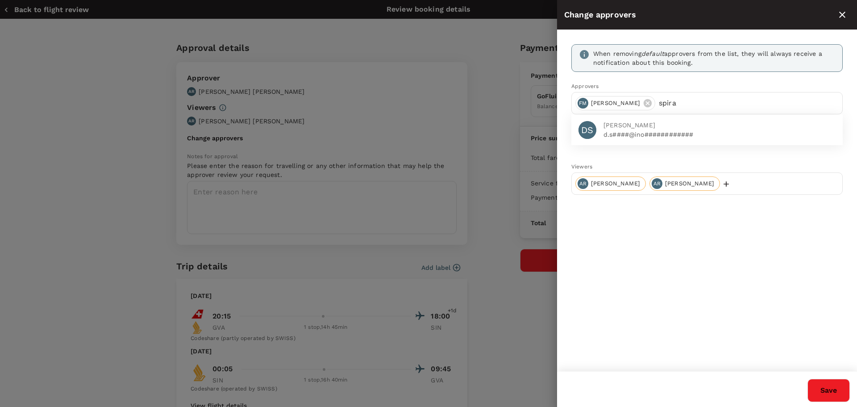
type input "spira"
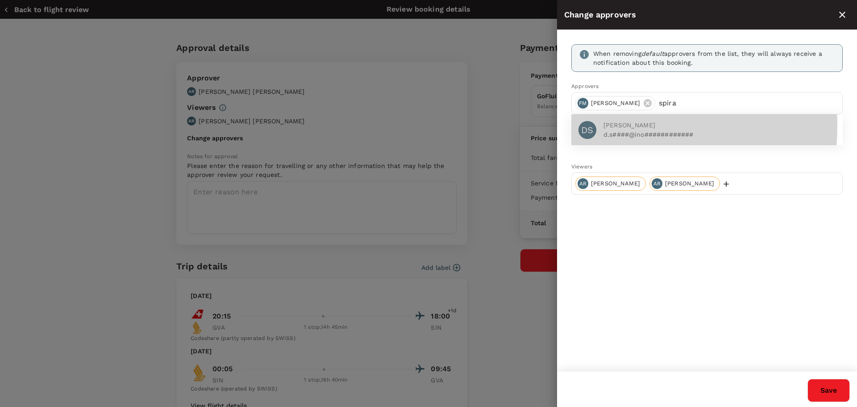
click at [622, 126] on span "Dan Spira" at bounding box center [720, 125] width 232 height 9
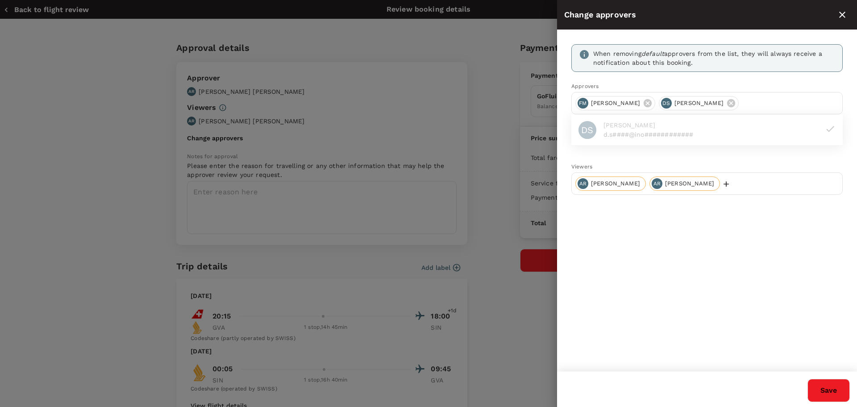
click at [845, 389] on button "Save" at bounding box center [829, 390] width 42 height 23
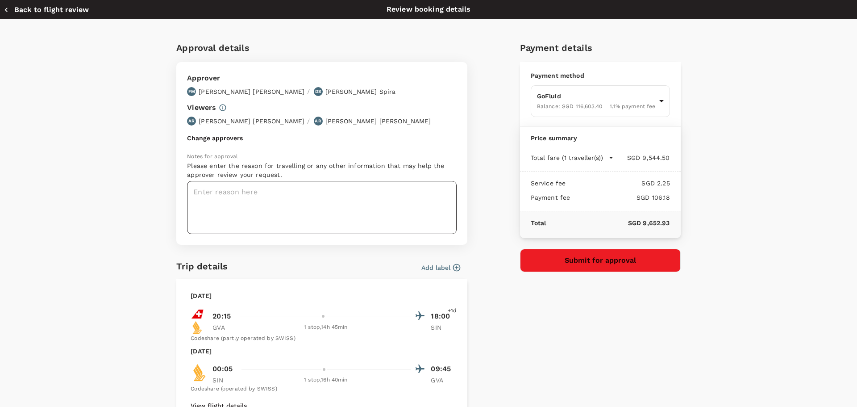
click at [245, 204] on textarea at bounding box center [322, 207] width 270 height 53
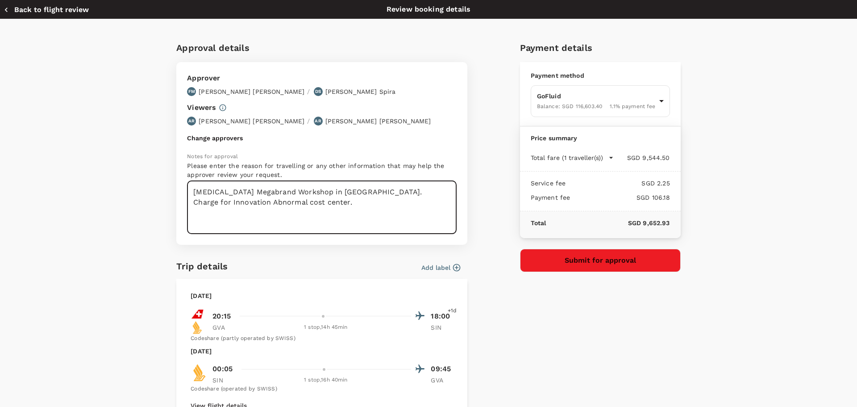
type textarea "Betadine Megabrand Workshop in Singapore. Charge for Innovation Abnormal cost c…"
click at [599, 261] on button "Submit for approval" at bounding box center [600, 260] width 161 height 23
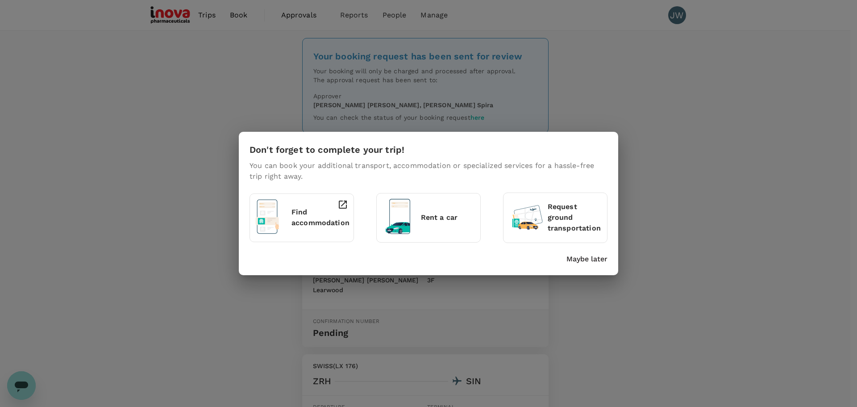
click at [579, 257] on p "Maybe later" at bounding box center [587, 259] width 41 height 11
